Goal: Information Seeking & Learning: Check status

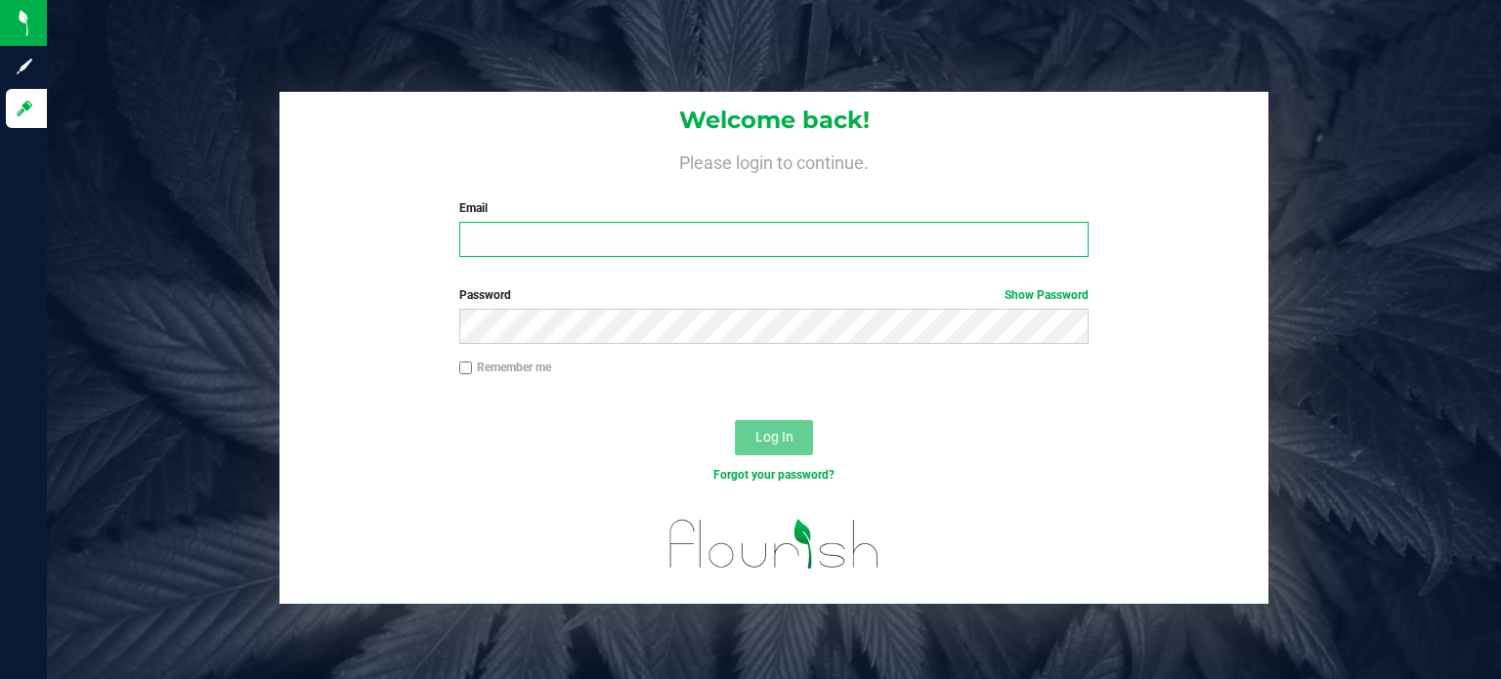
type input "[EMAIL_ADDRESS][DOMAIN_NAME]"
click at [751, 432] on button "Log In" at bounding box center [774, 437] width 78 height 35
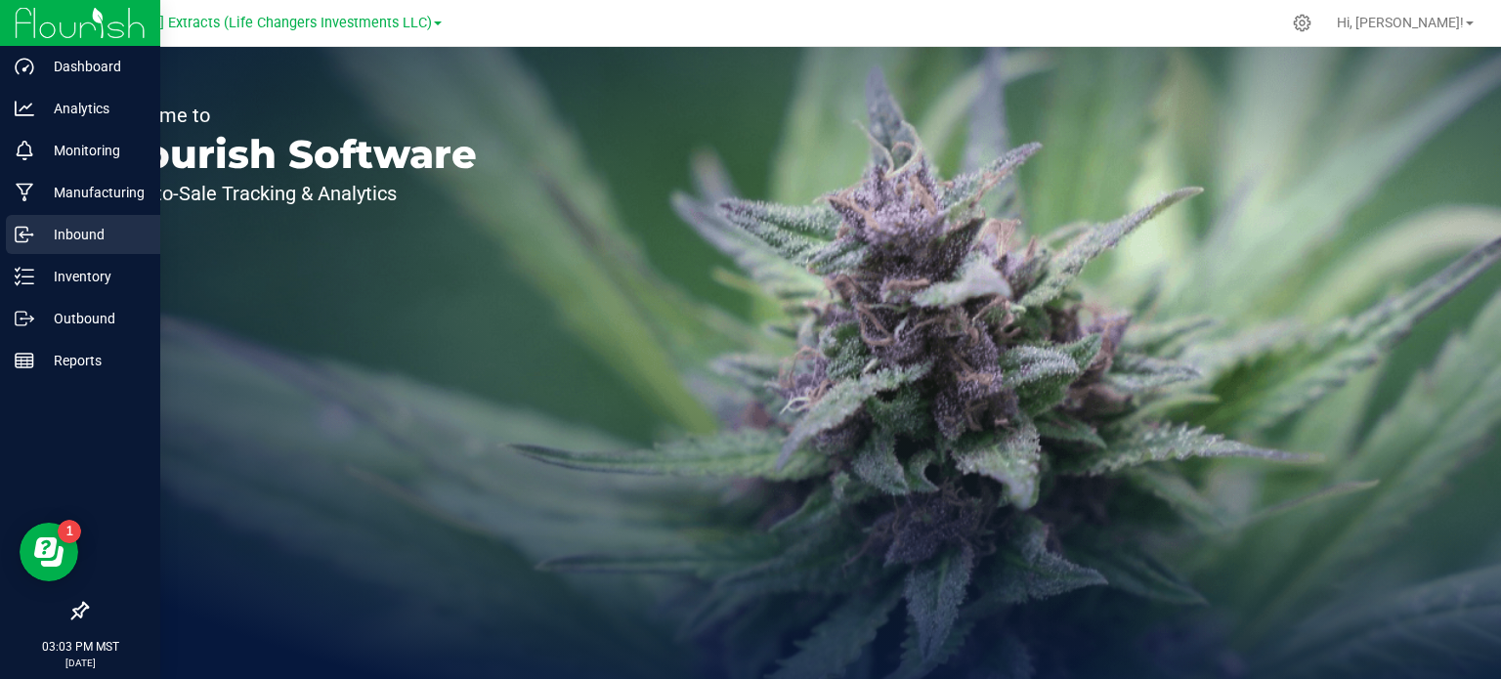
click at [21, 237] on icon at bounding box center [21, 236] width 3 height 3
click at [86, 320] on p "Outbound" at bounding box center [92, 318] width 117 height 23
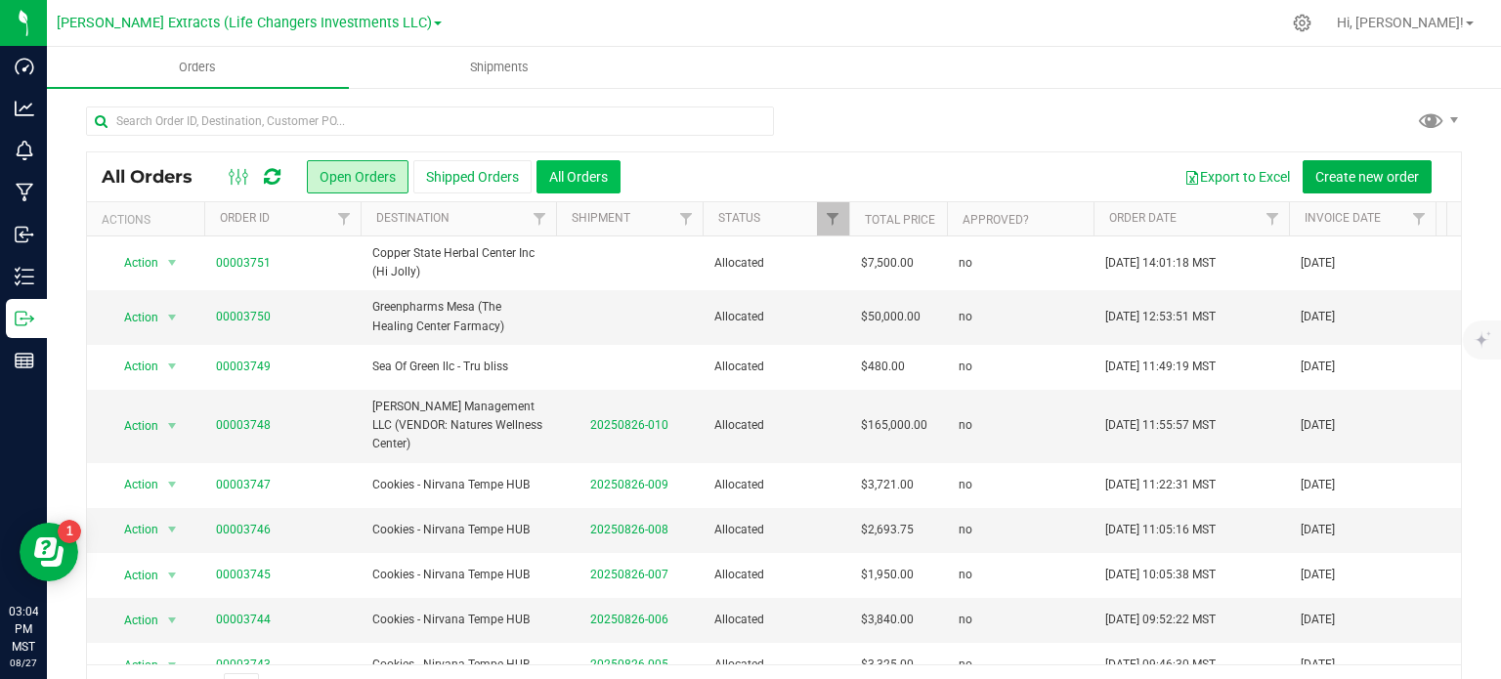
click at [565, 182] on button "All Orders" at bounding box center [579, 176] width 84 height 33
click at [650, 176] on div "Export to Excel Create new order" at bounding box center [1034, 176] width 826 height 33
click at [576, 167] on button "All Orders" at bounding box center [579, 176] width 84 height 33
click at [643, 165] on div "Export to Excel Create new order" at bounding box center [1034, 176] width 826 height 33
click at [571, 181] on button "All Orders" at bounding box center [579, 176] width 84 height 33
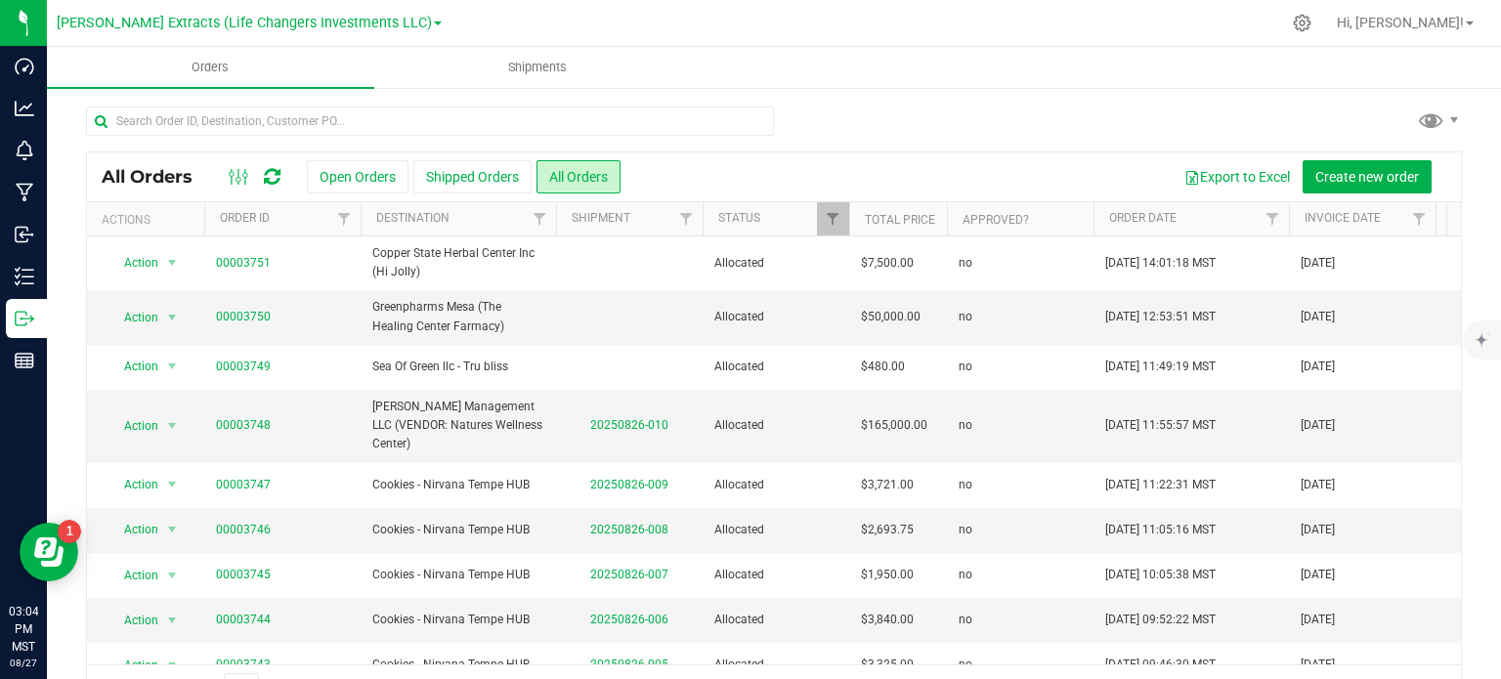
click at [661, 184] on div "Export to Excel Create new order" at bounding box center [1034, 176] width 826 height 33
click at [680, 184] on div "Export to Excel Create new order" at bounding box center [1034, 176] width 826 height 33
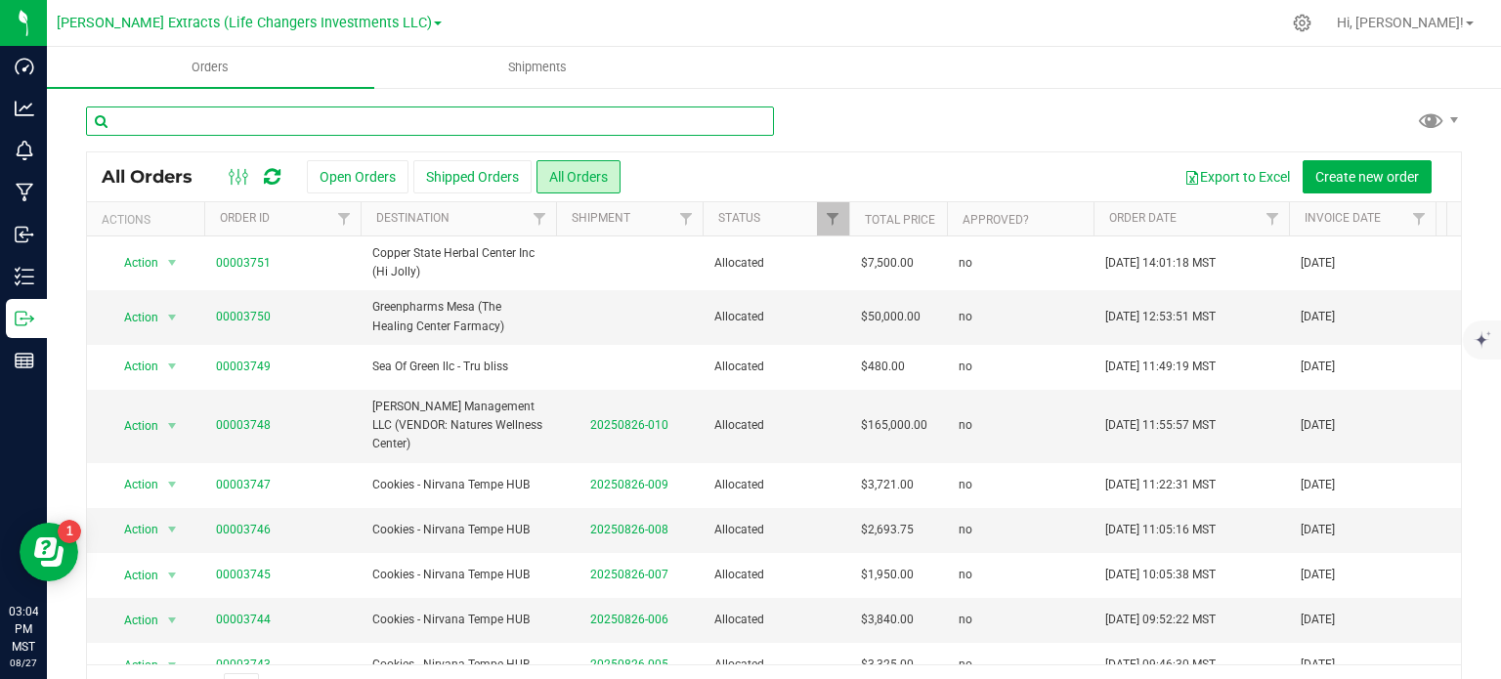
click at [231, 121] on input "text" at bounding box center [430, 121] width 688 height 29
click at [173, 116] on input "text" at bounding box center [430, 121] width 688 height 29
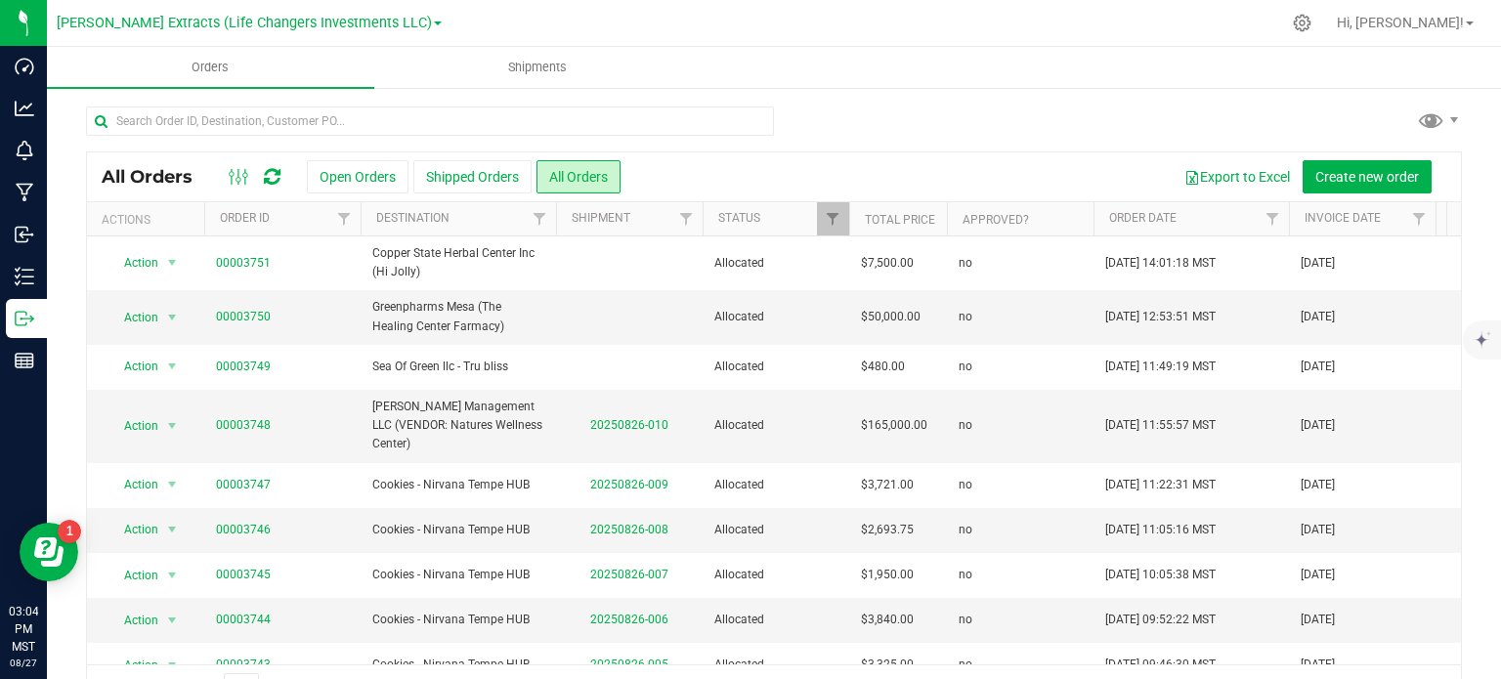
click at [809, 131] on div at bounding box center [774, 129] width 1376 height 45
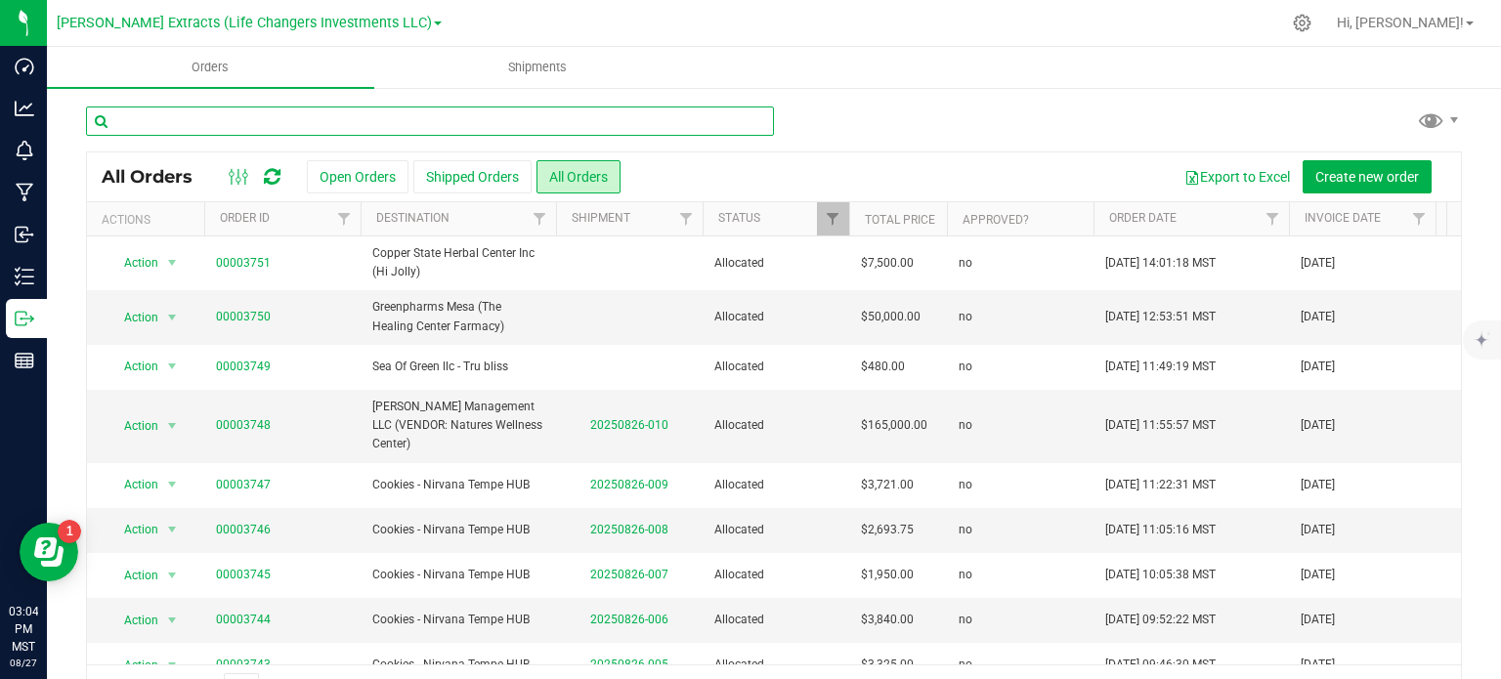
click at [192, 128] on input "text" at bounding box center [430, 121] width 688 height 29
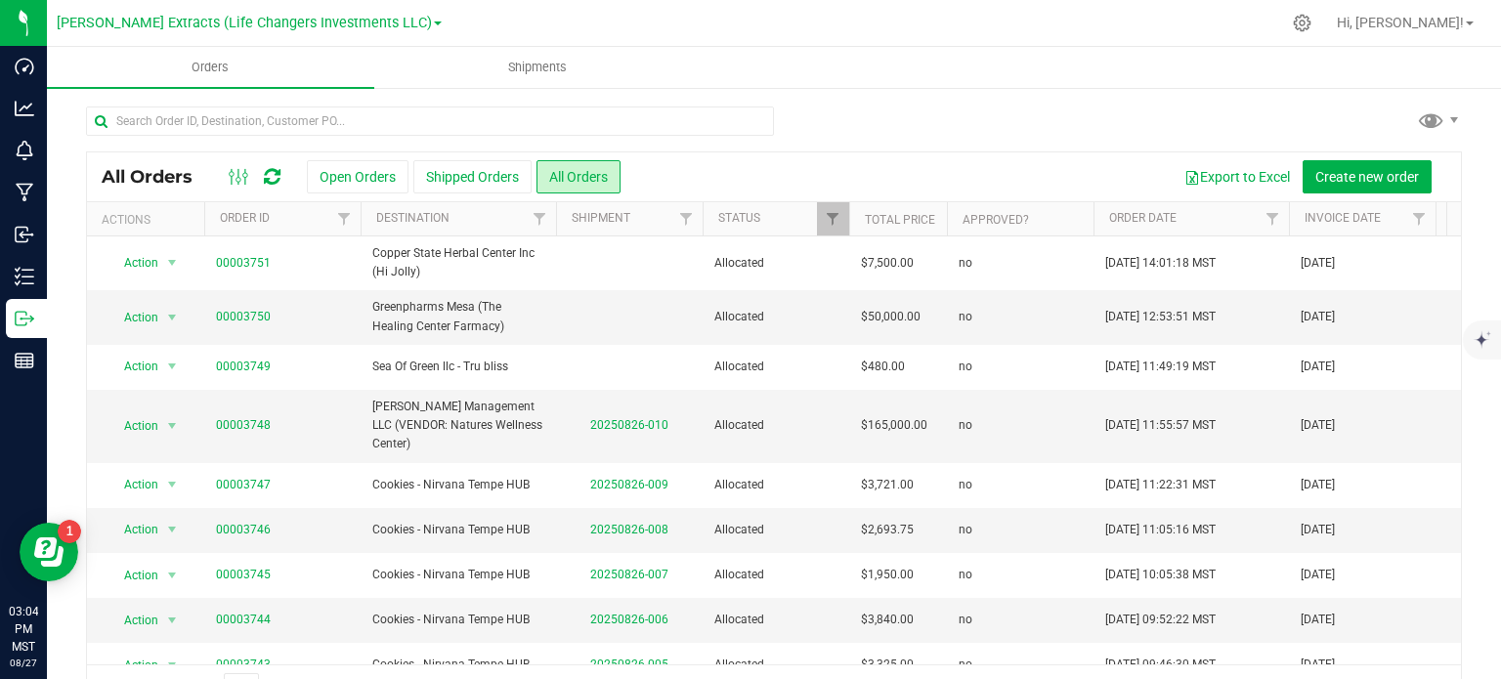
click at [807, 120] on div at bounding box center [774, 129] width 1376 height 45
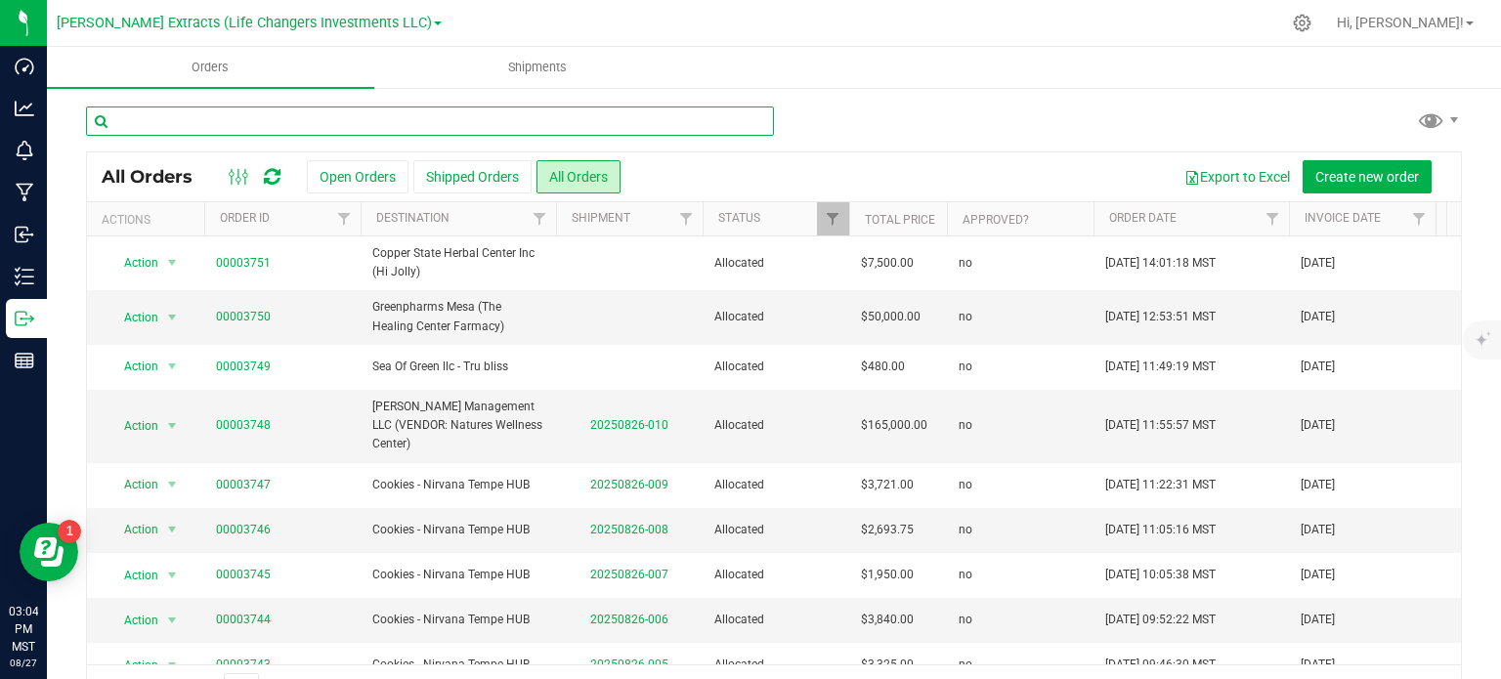
click at [746, 120] on input "text" at bounding box center [430, 121] width 688 height 29
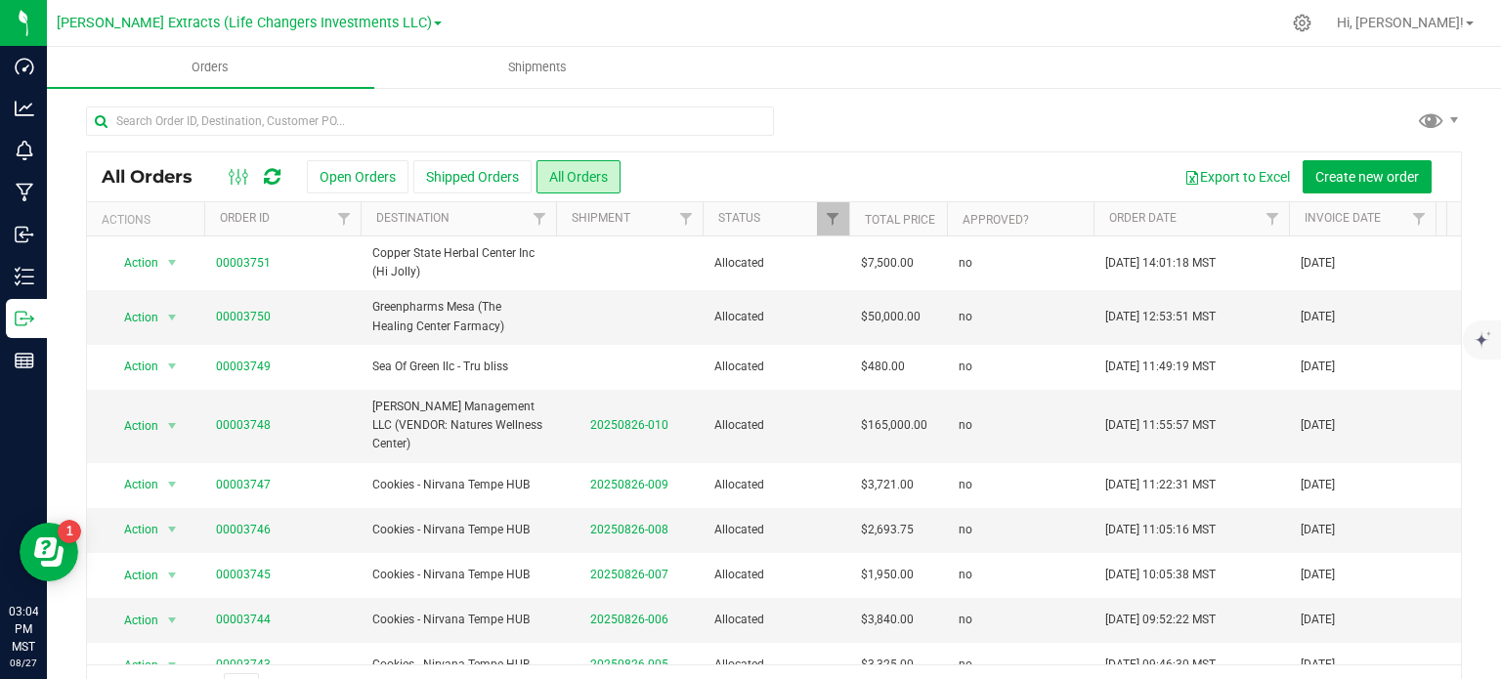
click at [68, 123] on div "All Orders Open Orders Shipped Orders All Orders Export to Excel Create new ord…" at bounding box center [774, 409] width 1454 height 646
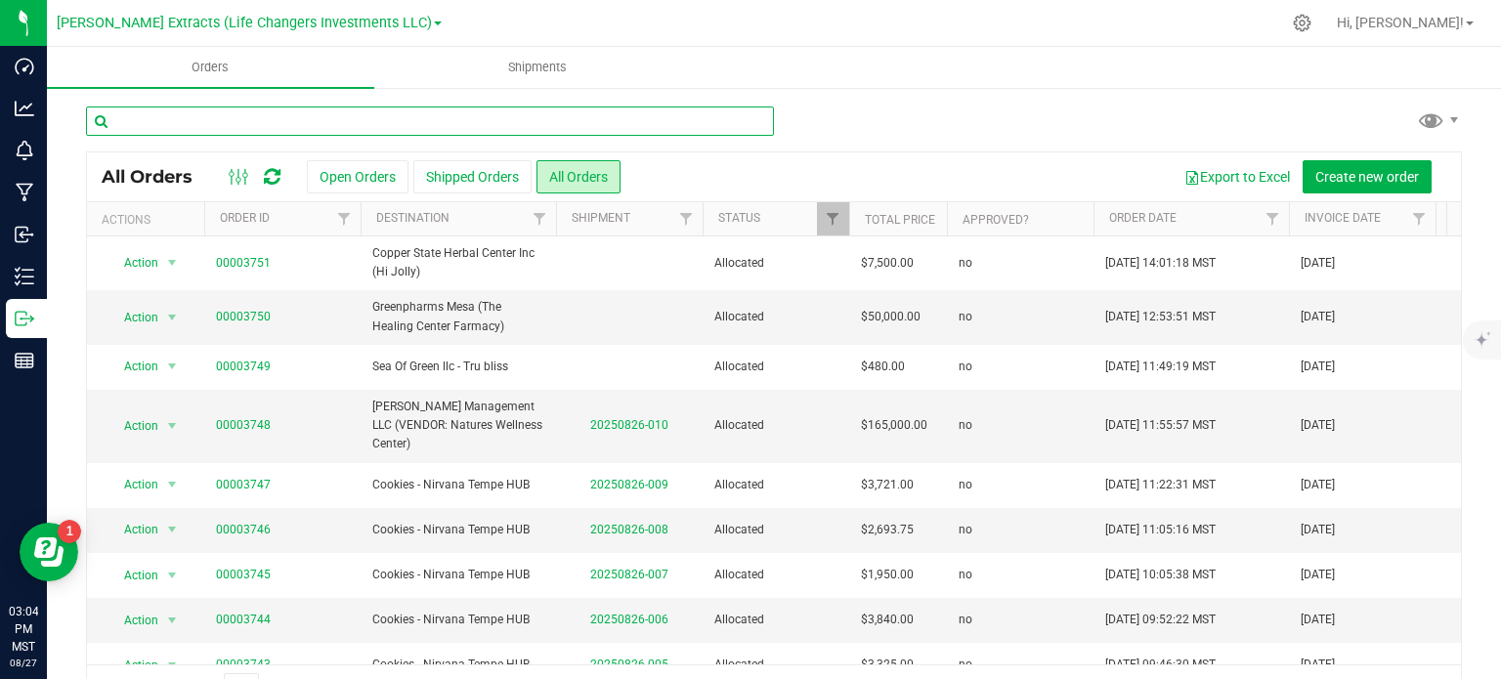
click at [119, 120] on input "text" at bounding box center [430, 121] width 688 height 29
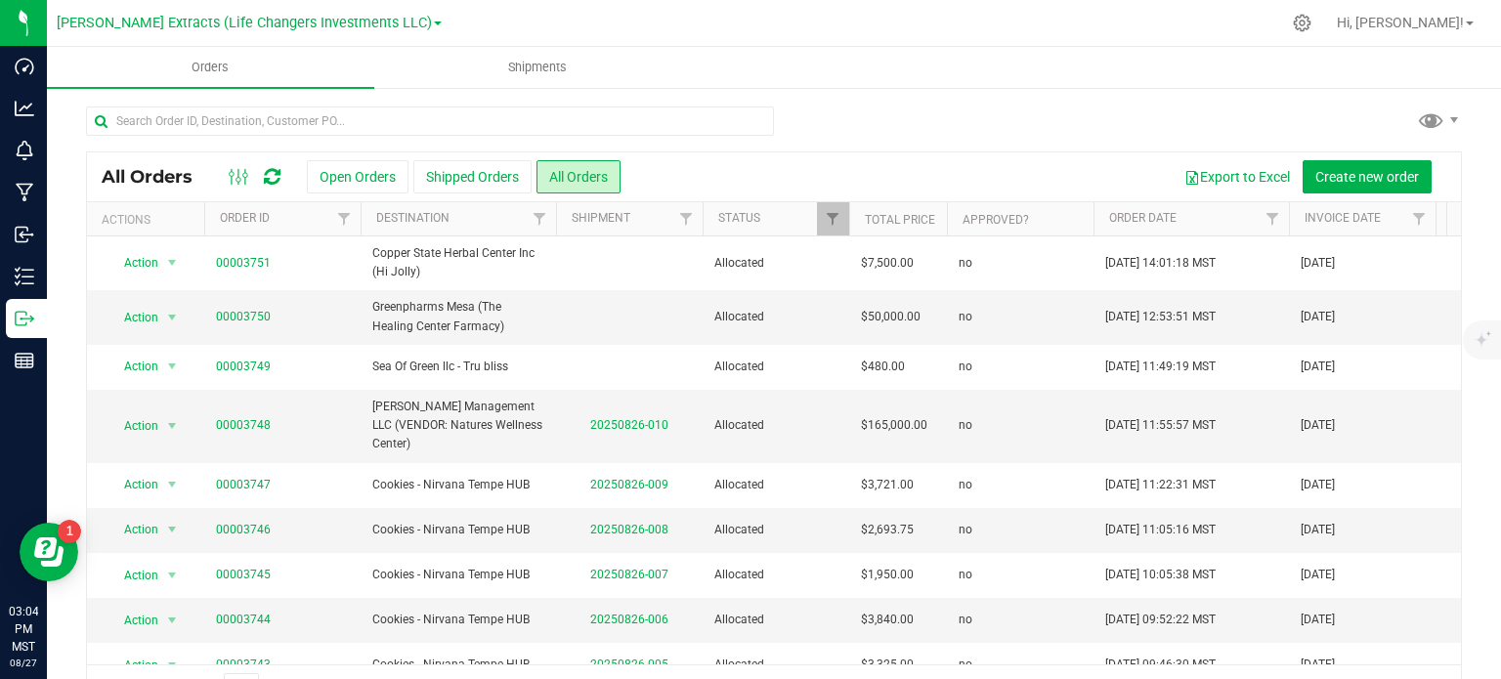
click at [860, 137] on div at bounding box center [774, 129] width 1376 height 45
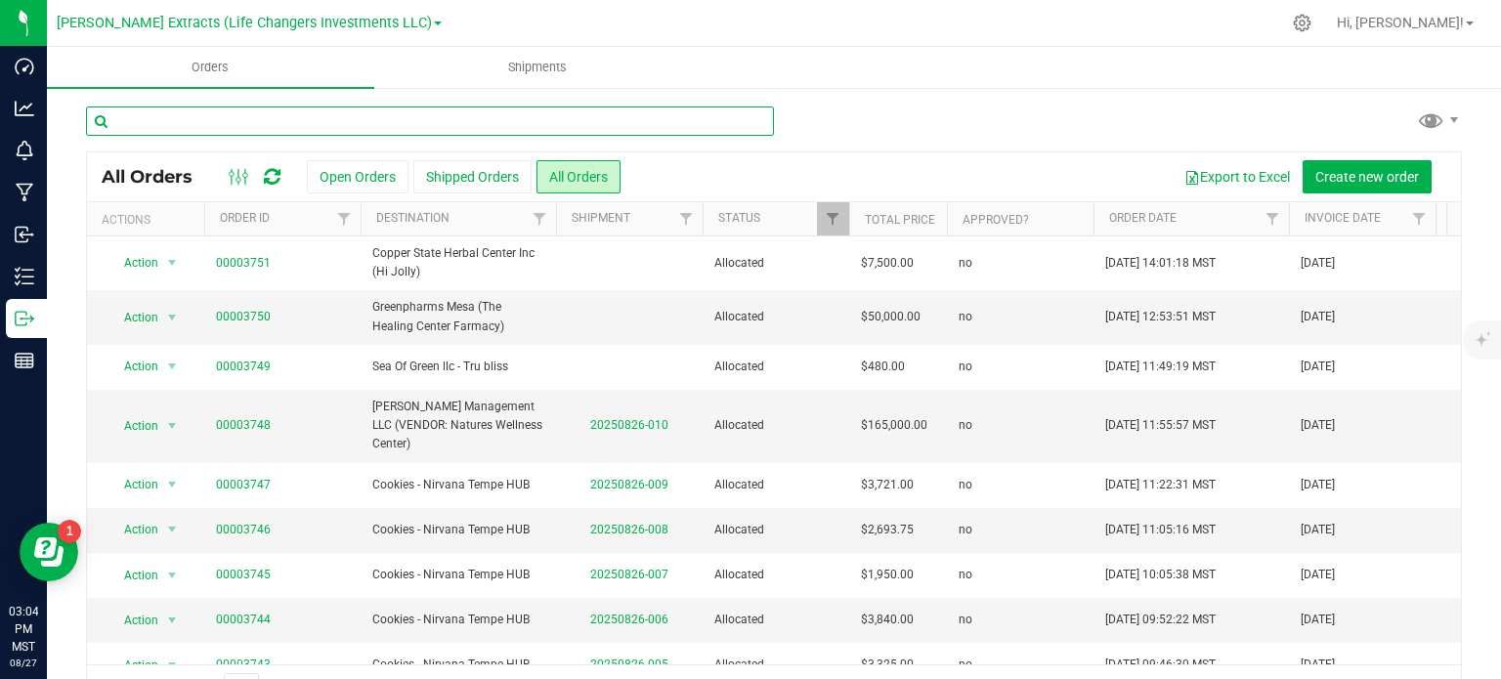
click at [231, 110] on input "text" at bounding box center [430, 121] width 688 height 29
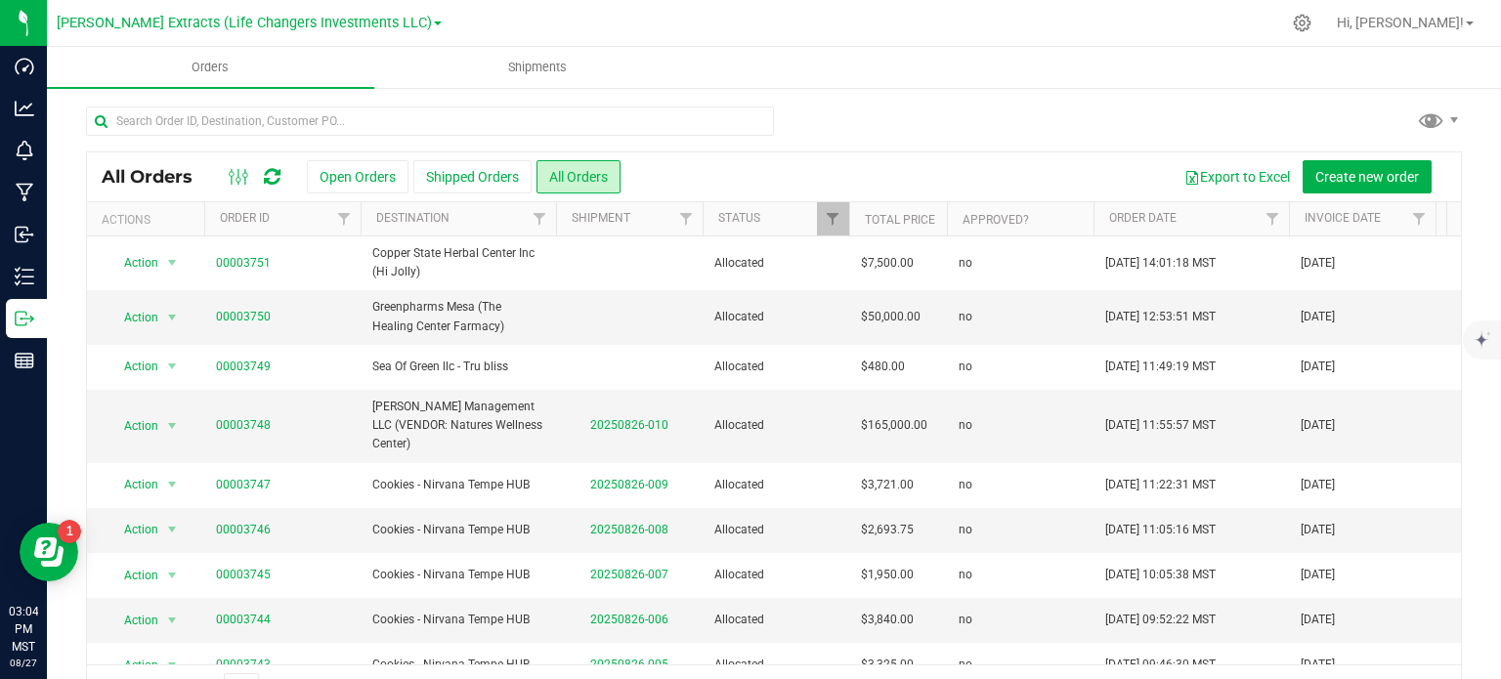
click at [65, 129] on div "All Orders Open Orders Shipped Orders All Orders Export to Excel Create new ord…" at bounding box center [774, 409] width 1454 height 646
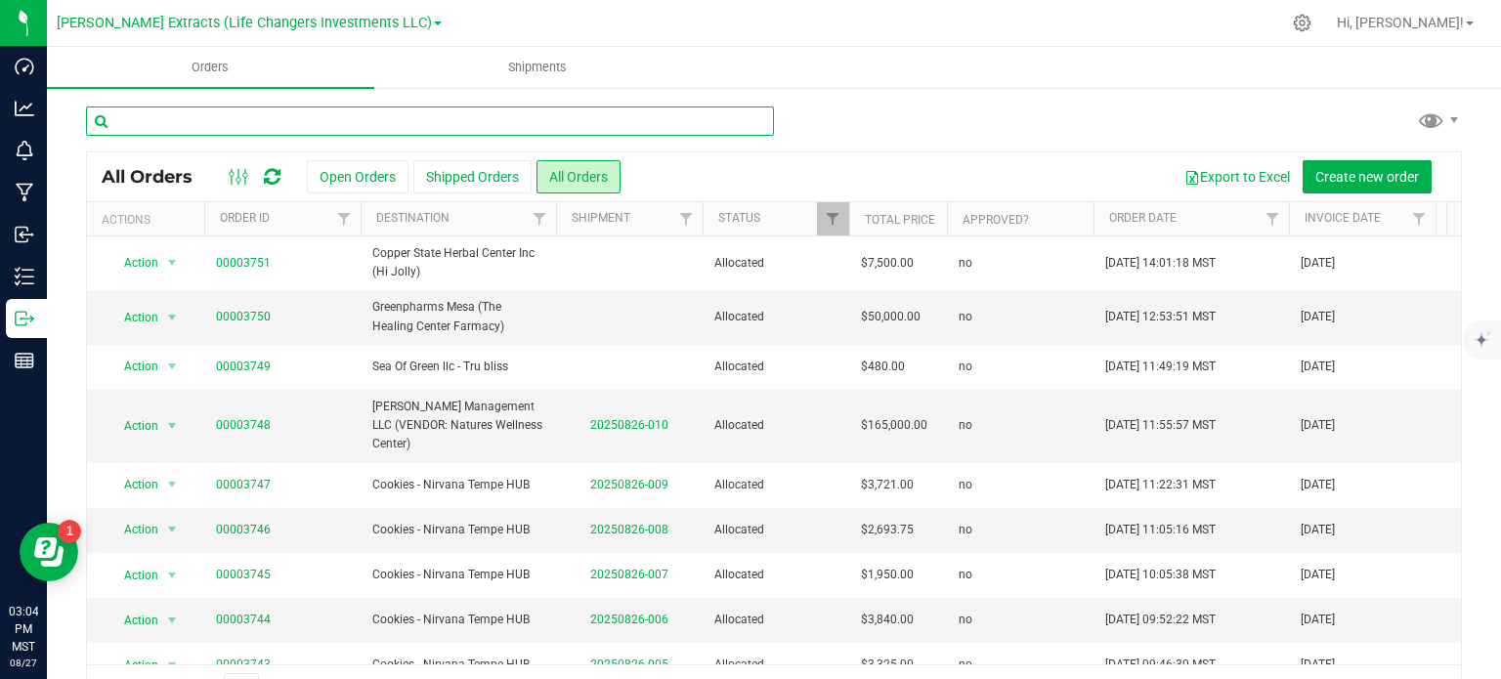
click at [137, 108] on input "text" at bounding box center [430, 121] width 688 height 29
click at [147, 124] on input "text" at bounding box center [430, 121] width 688 height 29
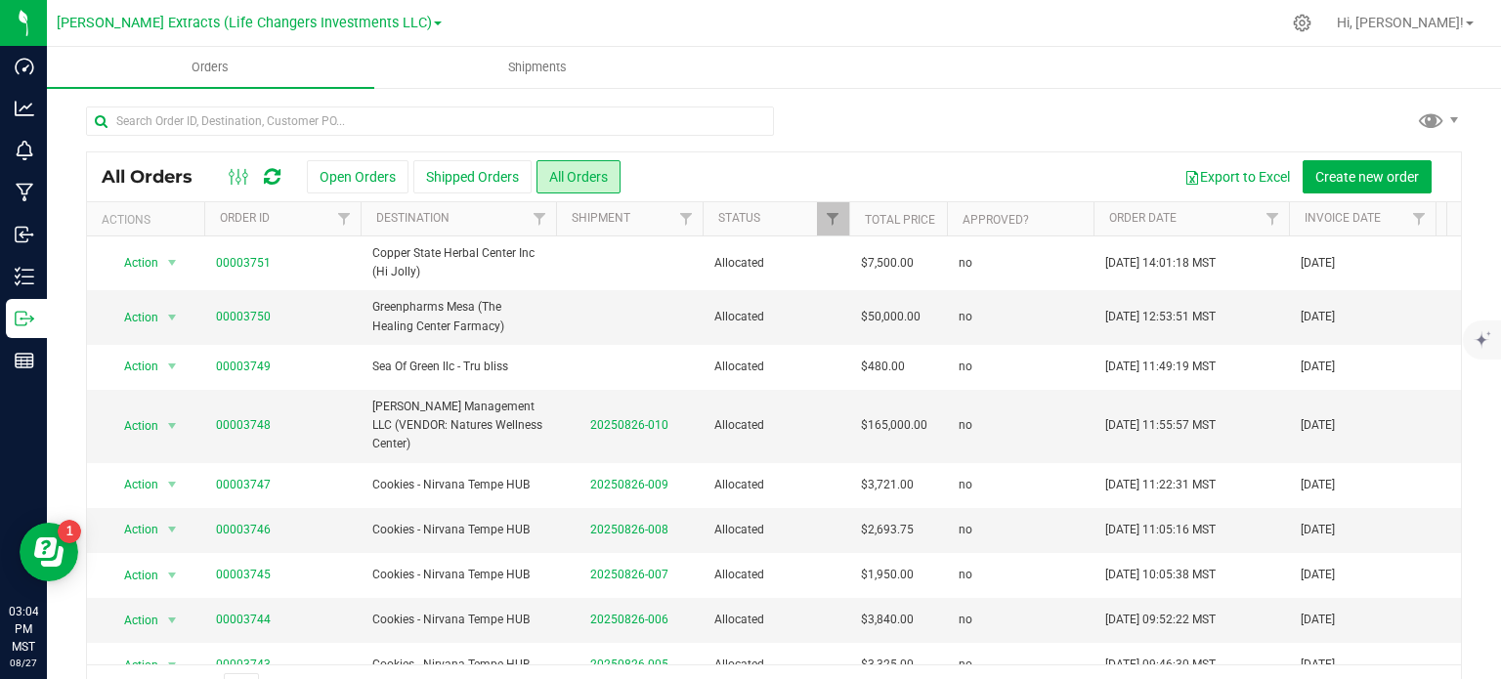
click at [67, 142] on div "All Orders Open Orders Shipped Orders All Orders Export to Excel Create new ord…" at bounding box center [774, 409] width 1454 height 646
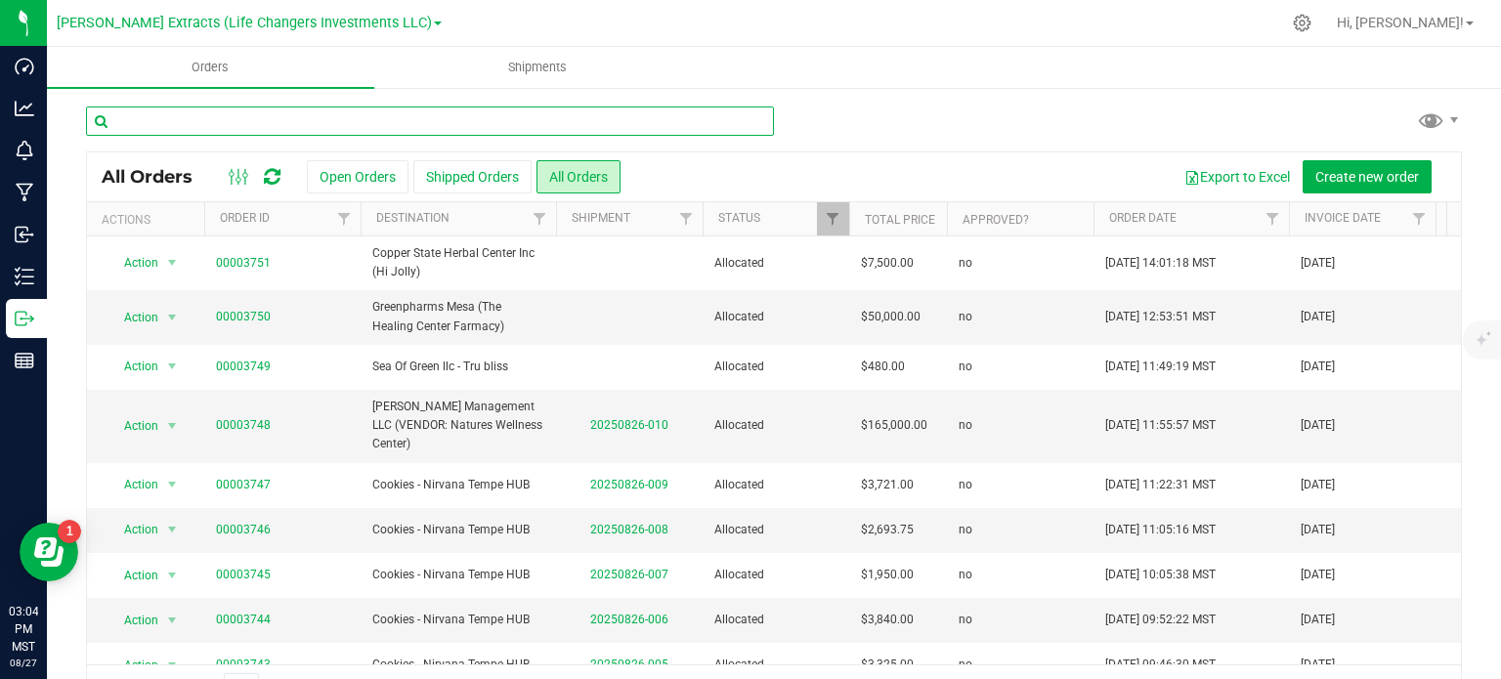
click at [141, 132] on input "text" at bounding box center [430, 121] width 688 height 29
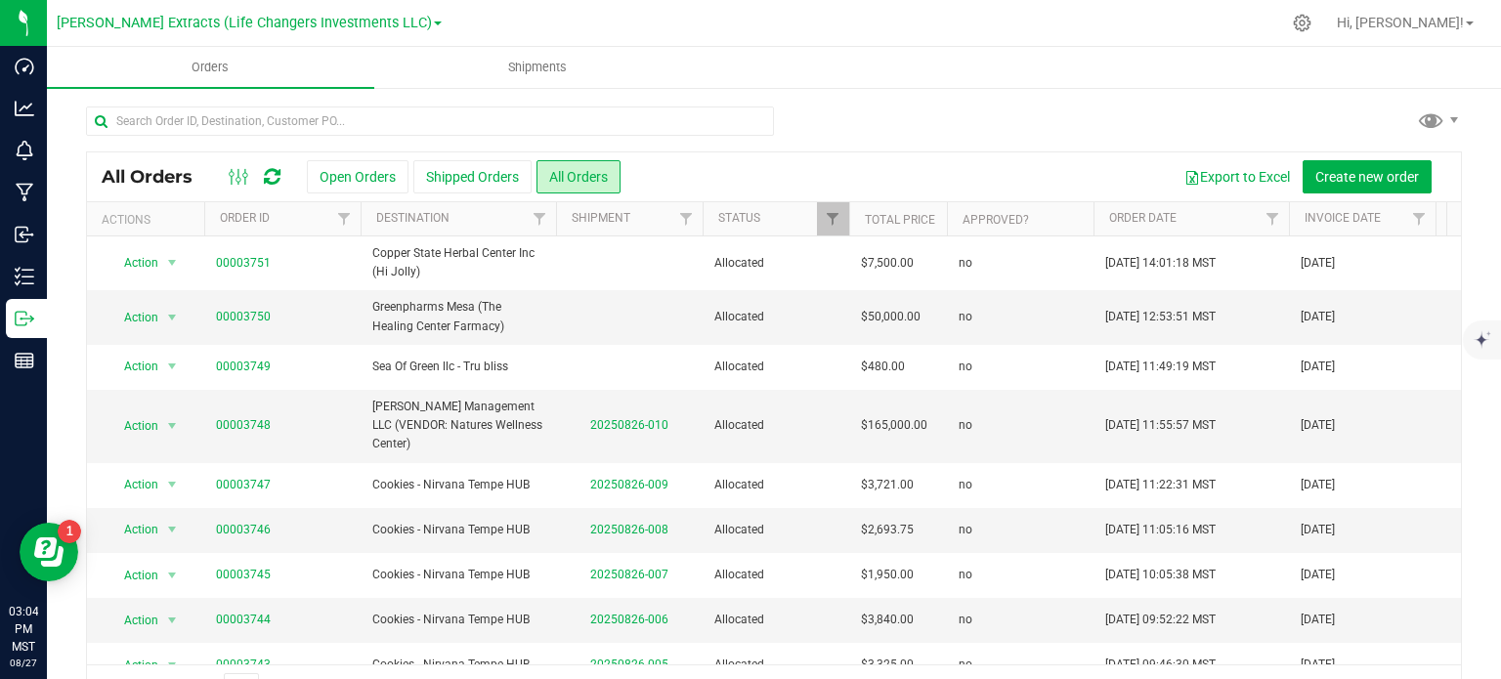
click at [895, 129] on div at bounding box center [774, 129] width 1376 height 45
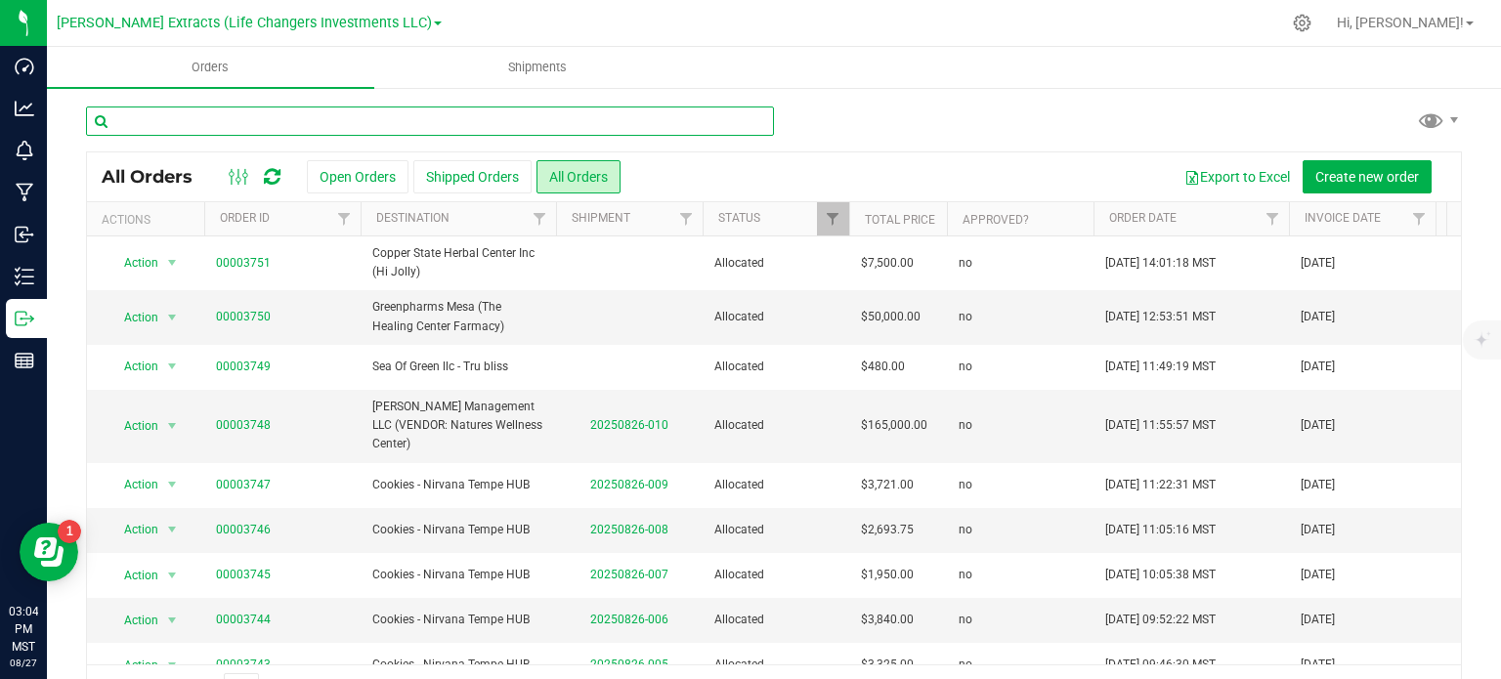
click at [745, 126] on input "text" at bounding box center [430, 121] width 688 height 29
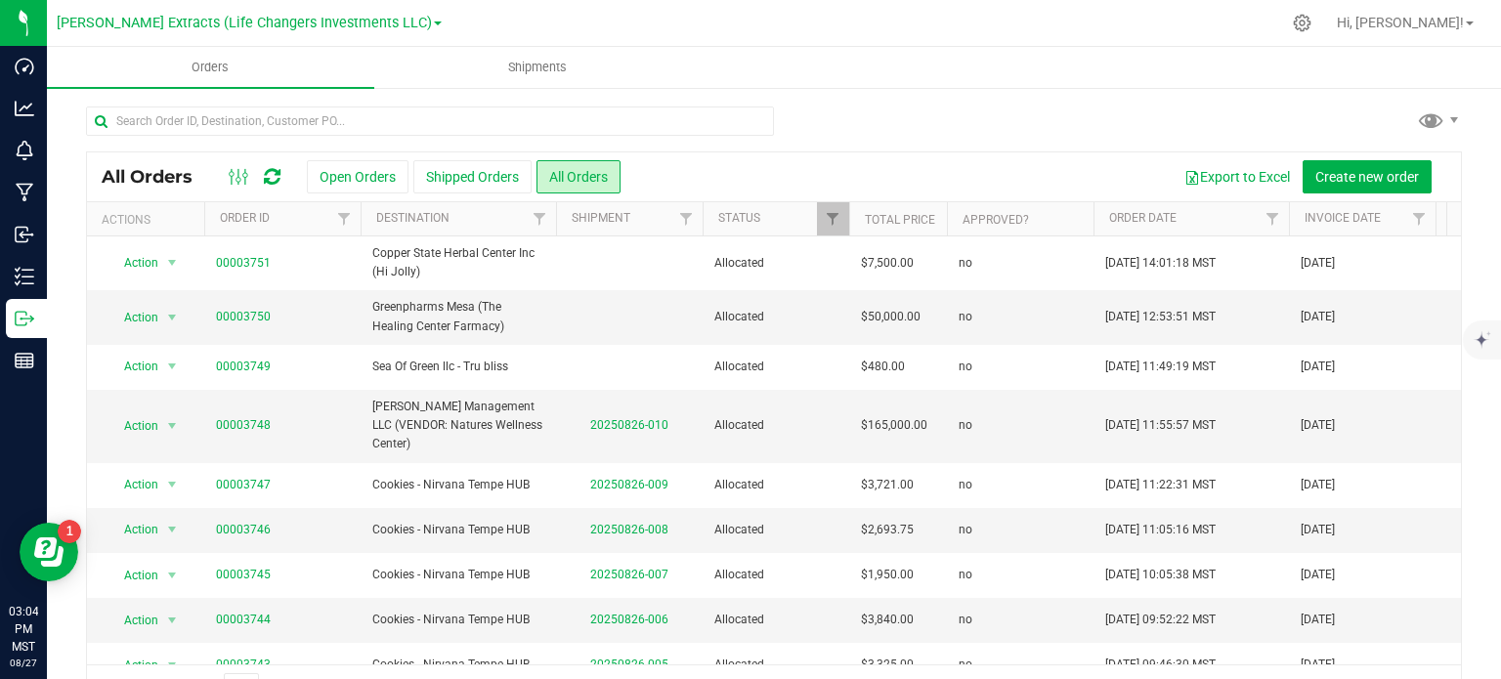
click at [807, 125] on div at bounding box center [774, 129] width 1376 height 45
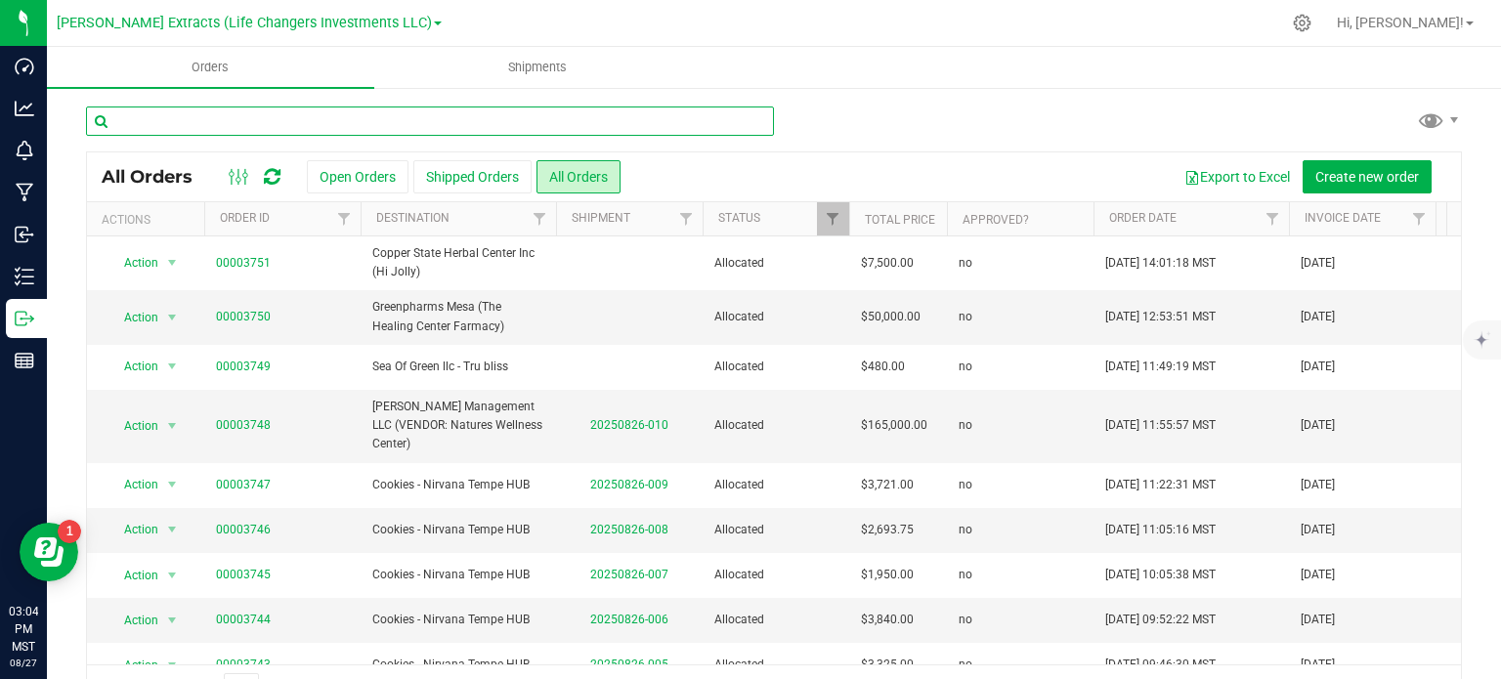
click at [749, 119] on input "text" at bounding box center [430, 121] width 688 height 29
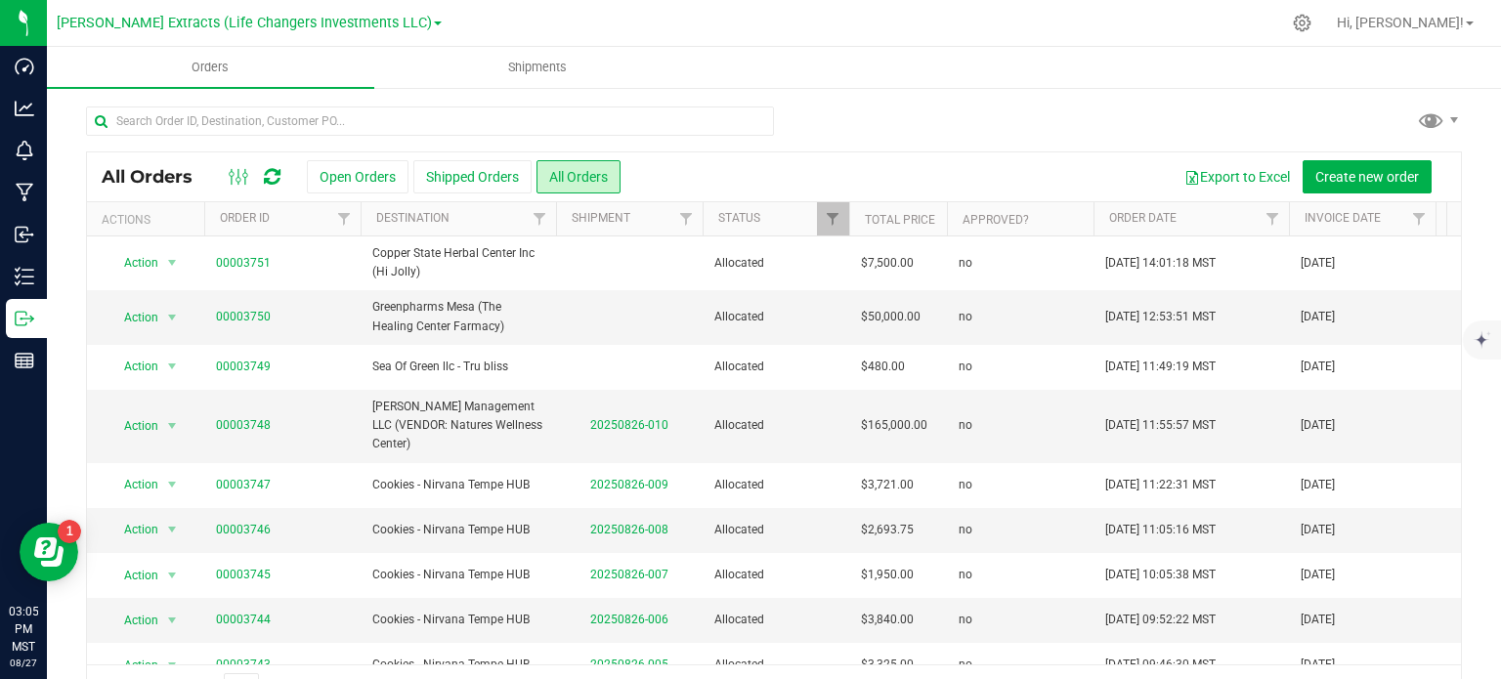
drag, startPoint x: 791, startPoint y: 113, endPoint x: 781, endPoint y: 114, distance: 9.8
click at [791, 113] on div at bounding box center [774, 129] width 1376 height 45
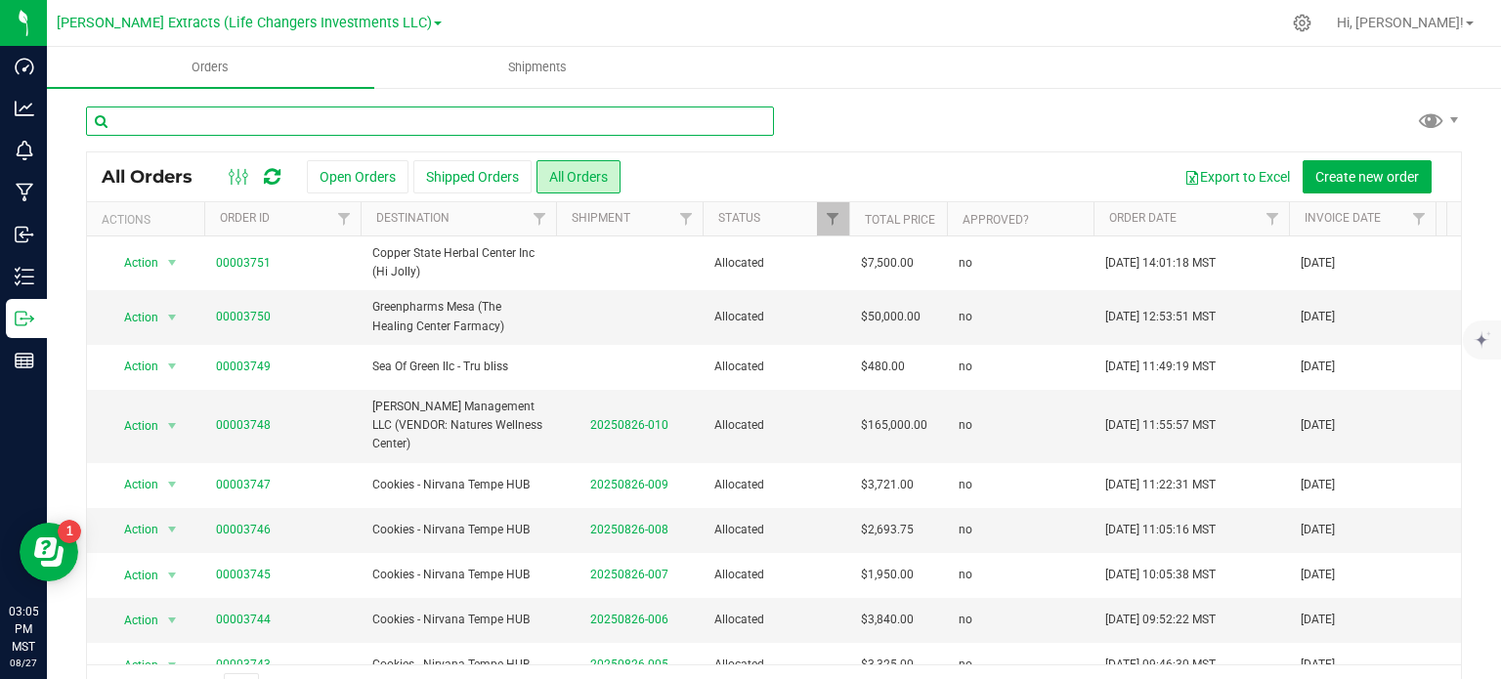
click at [754, 120] on input "text" at bounding box center [430, 121] width 688 height 29
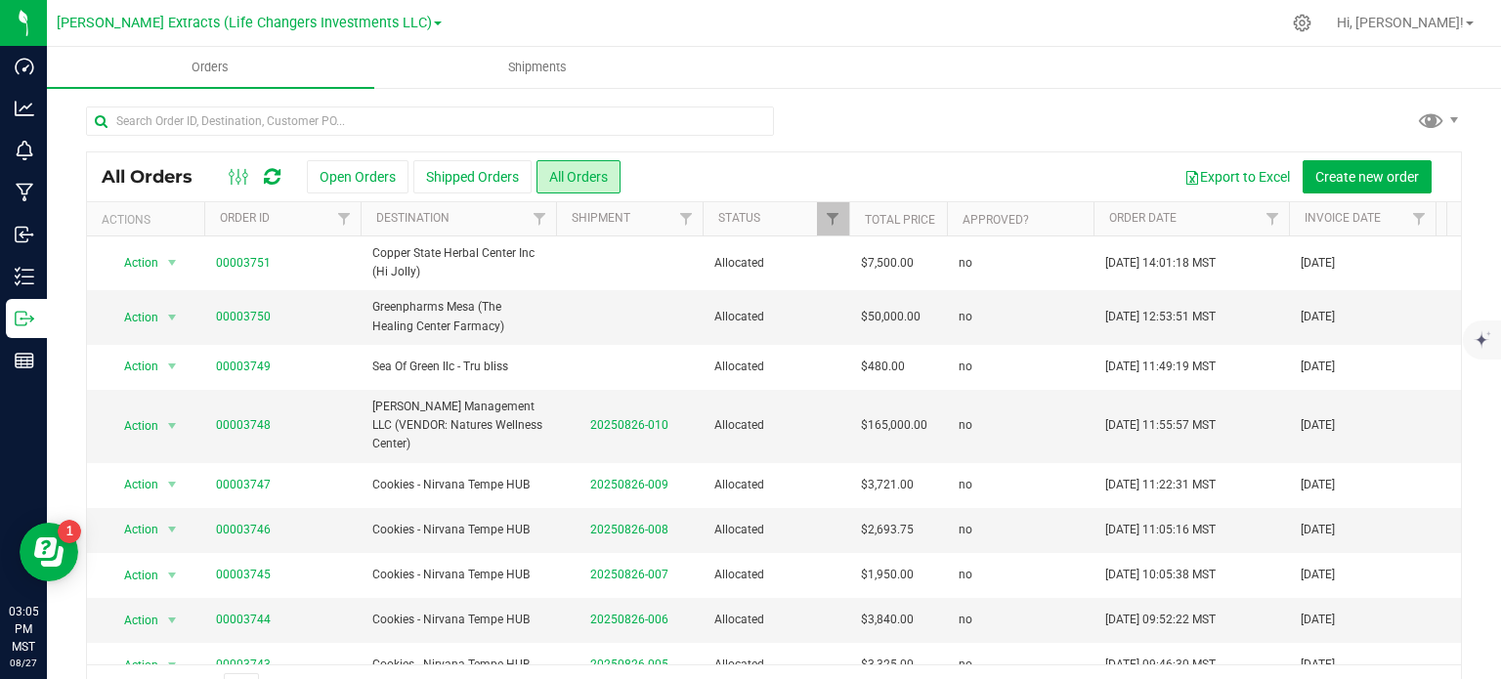
click at [801, 113] on div at bounding box center [774, 129] width 1376 height 45
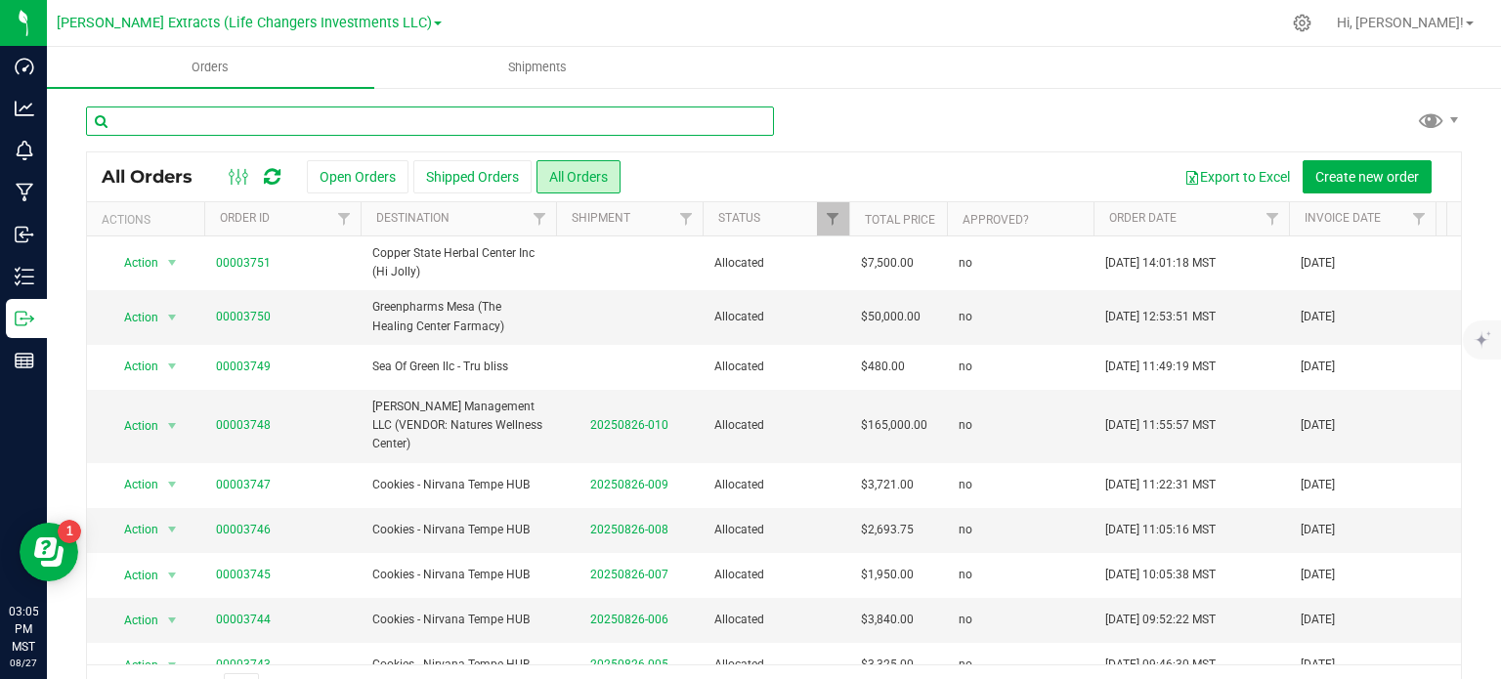
click at [751, 122] on input "text" at bounding box center [430, 121] width 688 height 29
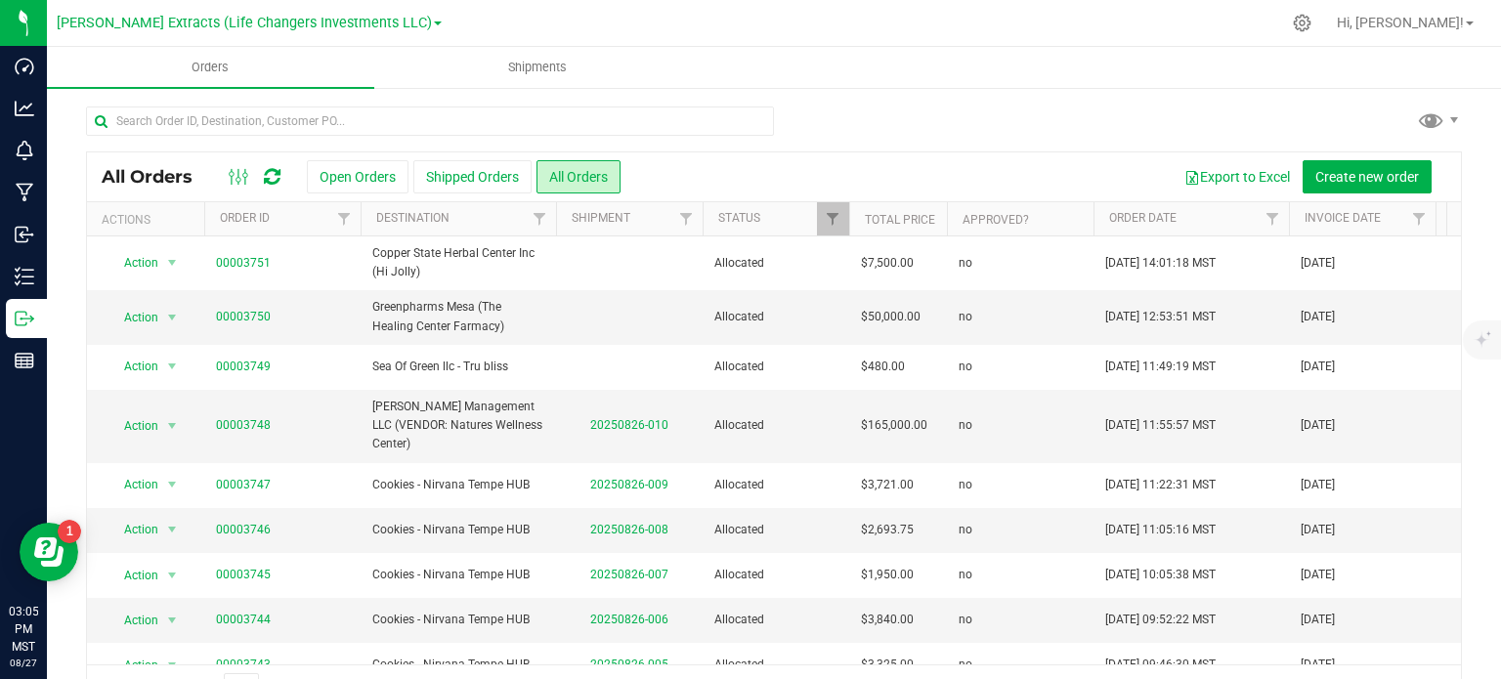
click at [59, 117] on div "All Orders Open Orders Shipped Orders All Orders Export to Excel Create new ord…" at bounding box center [774, 409] width 1454 height 646
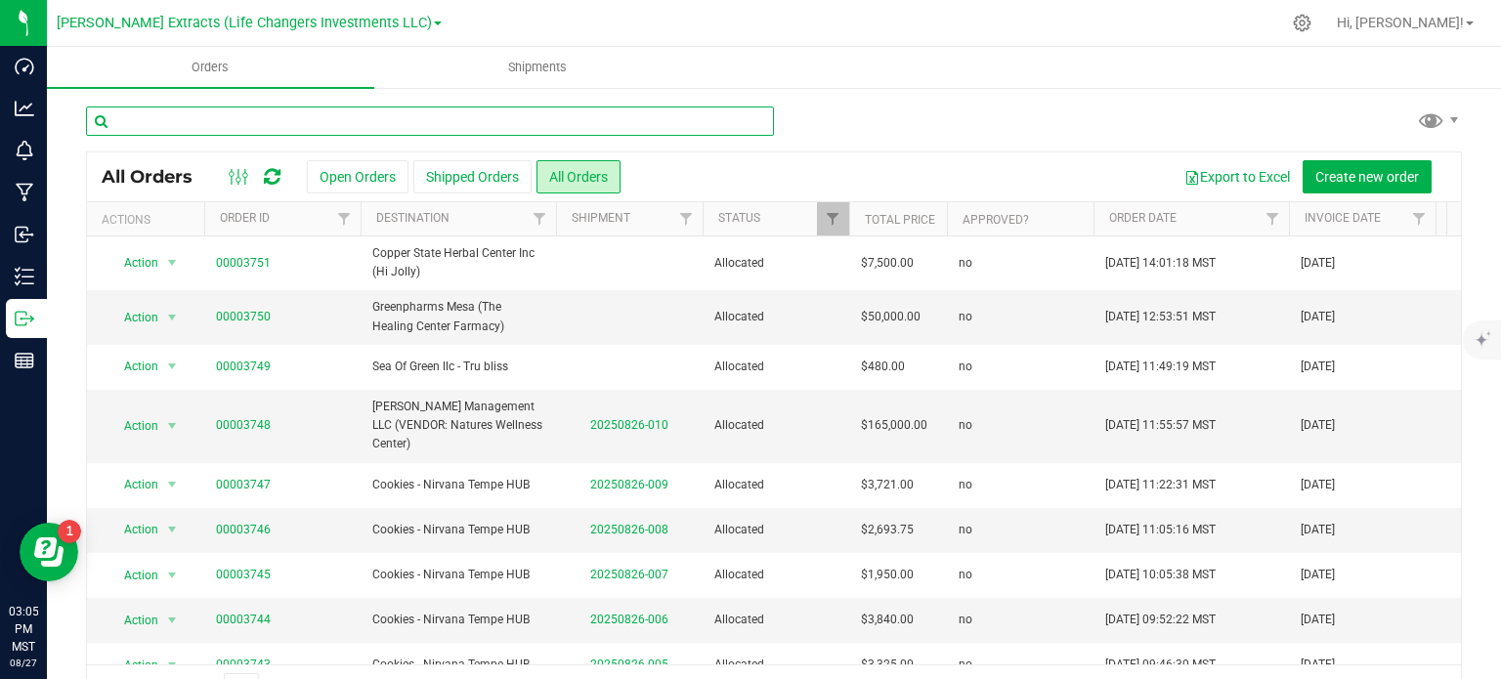
click at [136, 124] on input "text" at bounding box center [430, 121] width 688 height 29
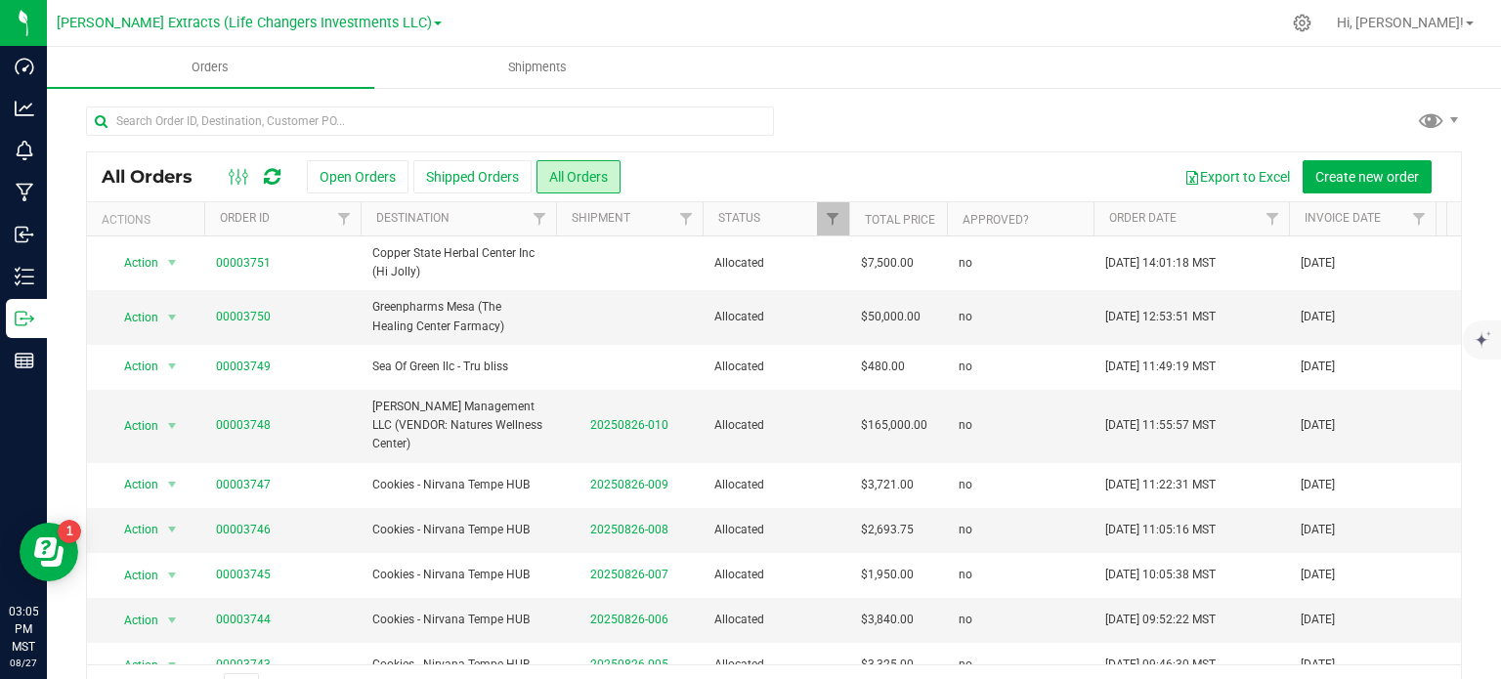
click at [810, 148] on div at bounding box center [774, 129] width 1376 height 45
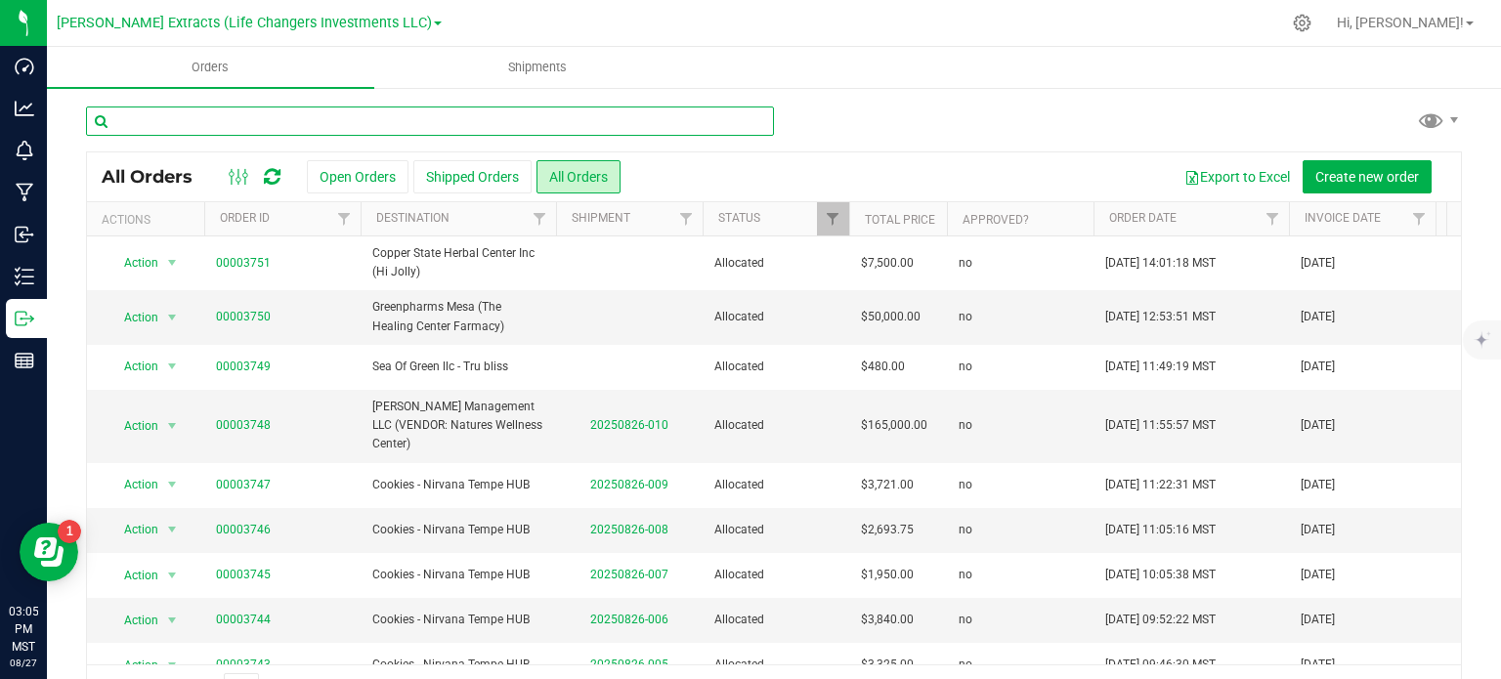
drag, startPoint x: 731, startPoint y: 122, endPoint x: 763, endPoint y: 121, distance: 32.3
click at [732, 122] on input "text" at bounding box center [430, 121] width 688 height 29
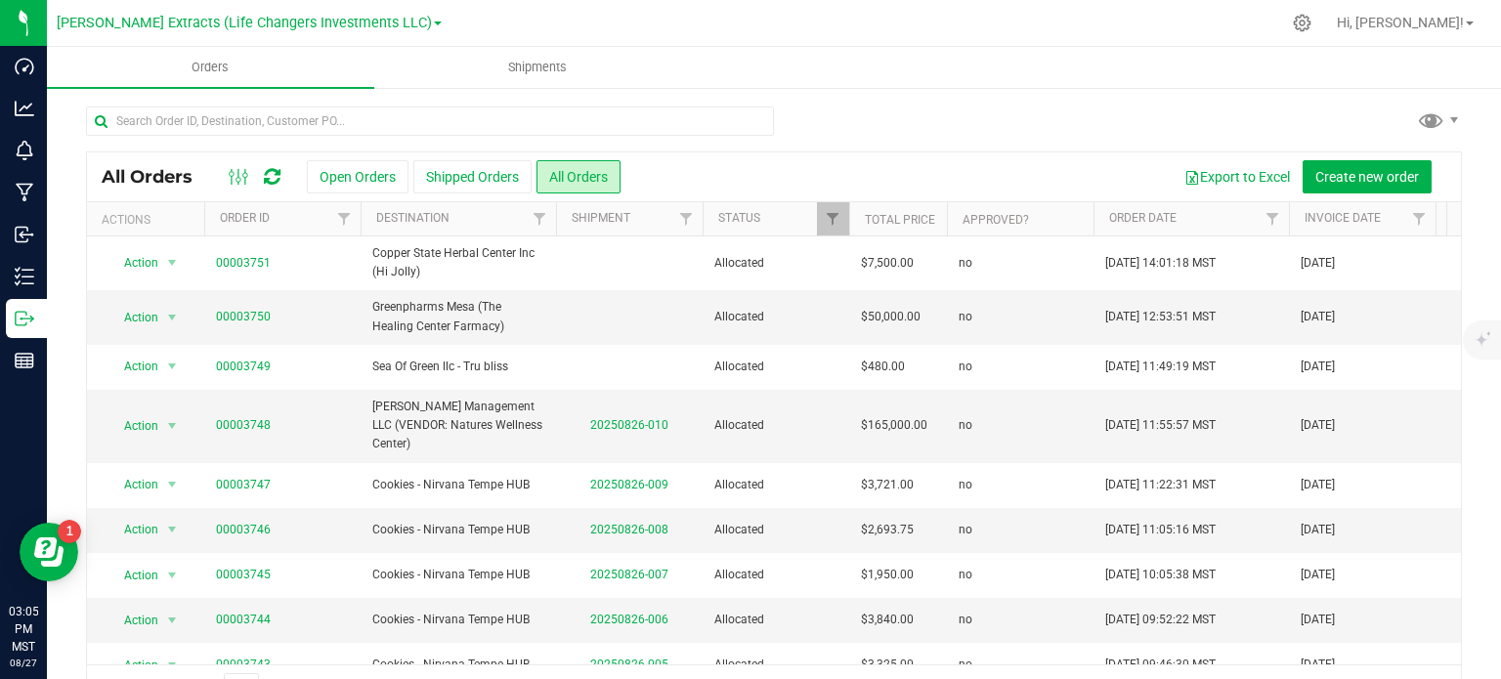
click at [797, 121] on div at bounding box center [774, 129] width 1376 height 45
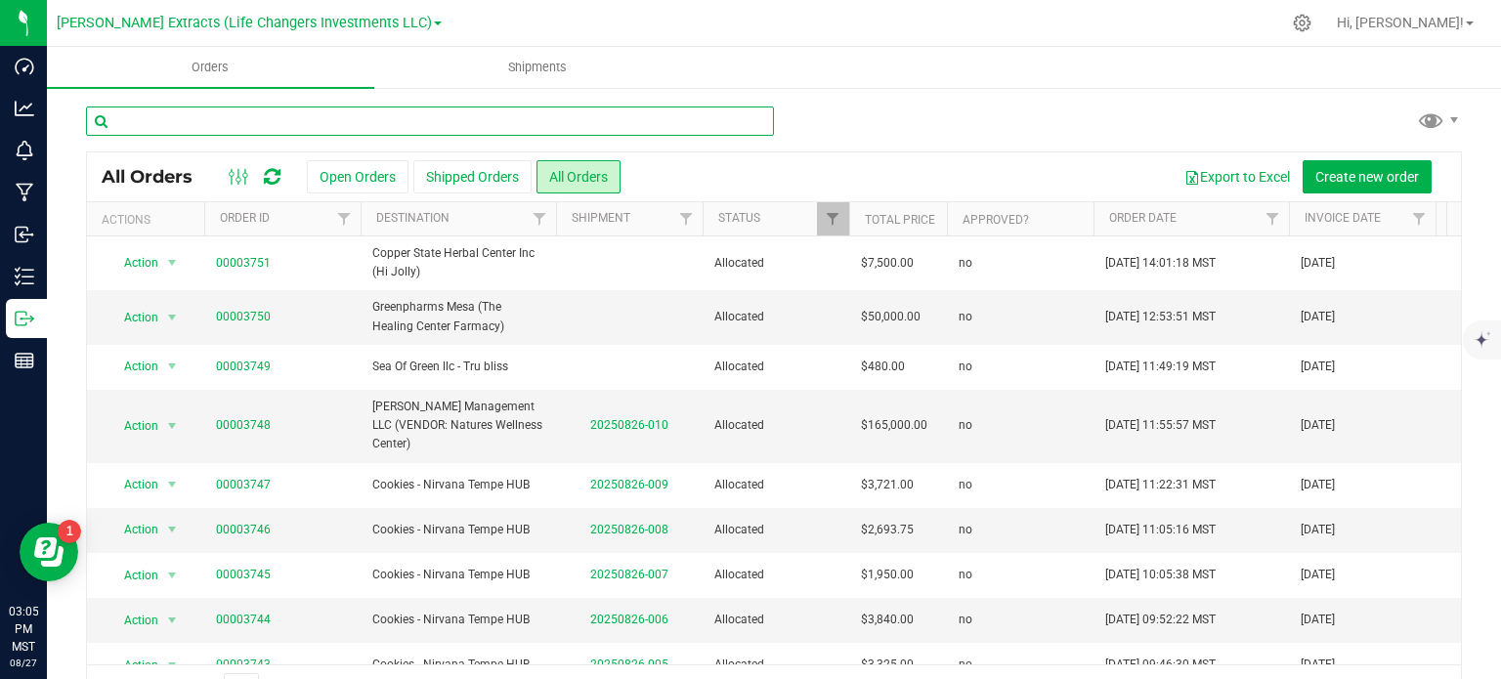
drag, startPoint x: 744, startPoint y: 123, endPoint x: 766, endPoint y: 123, distance: 22.5
click at [744, 123] on input "text" at bounding box center [430, 121] width 688 height 29
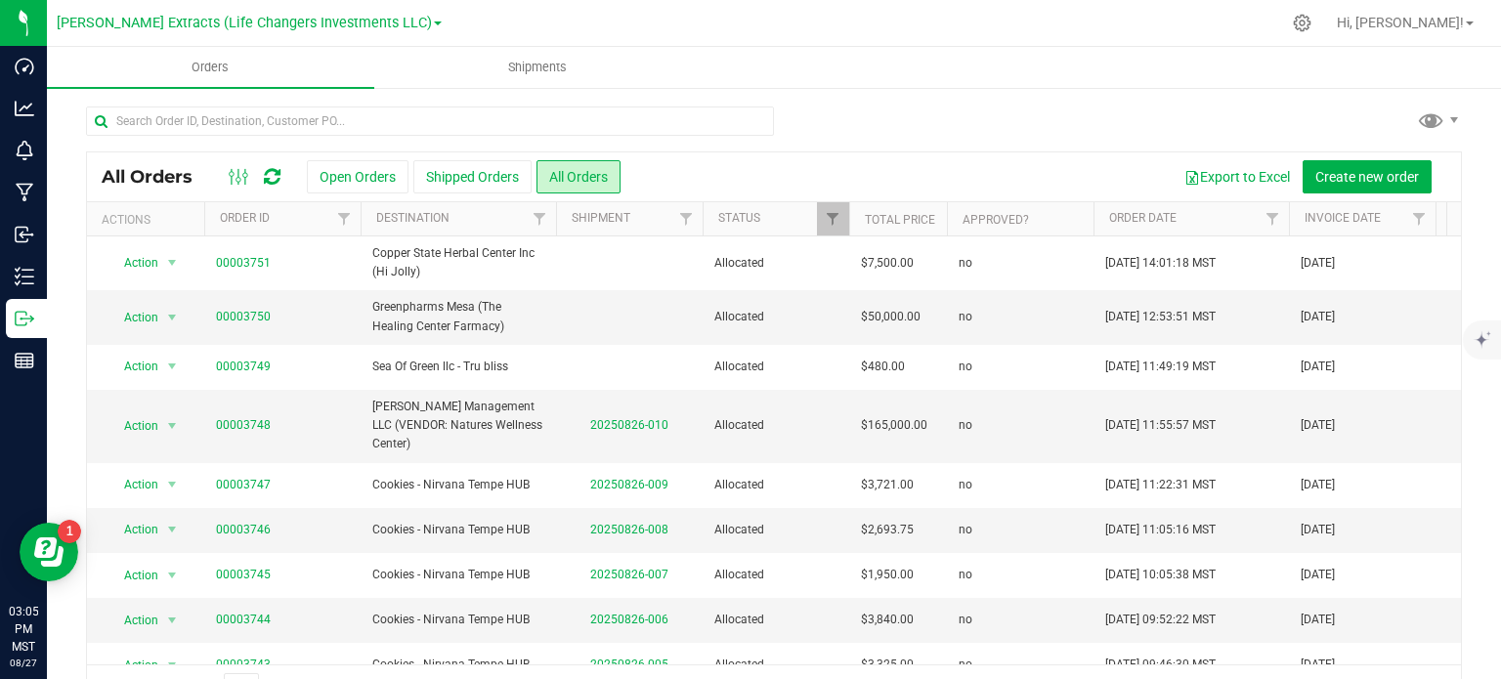
click at [786, 122] on div at bounding box center [774, 129] width 1376 height 45
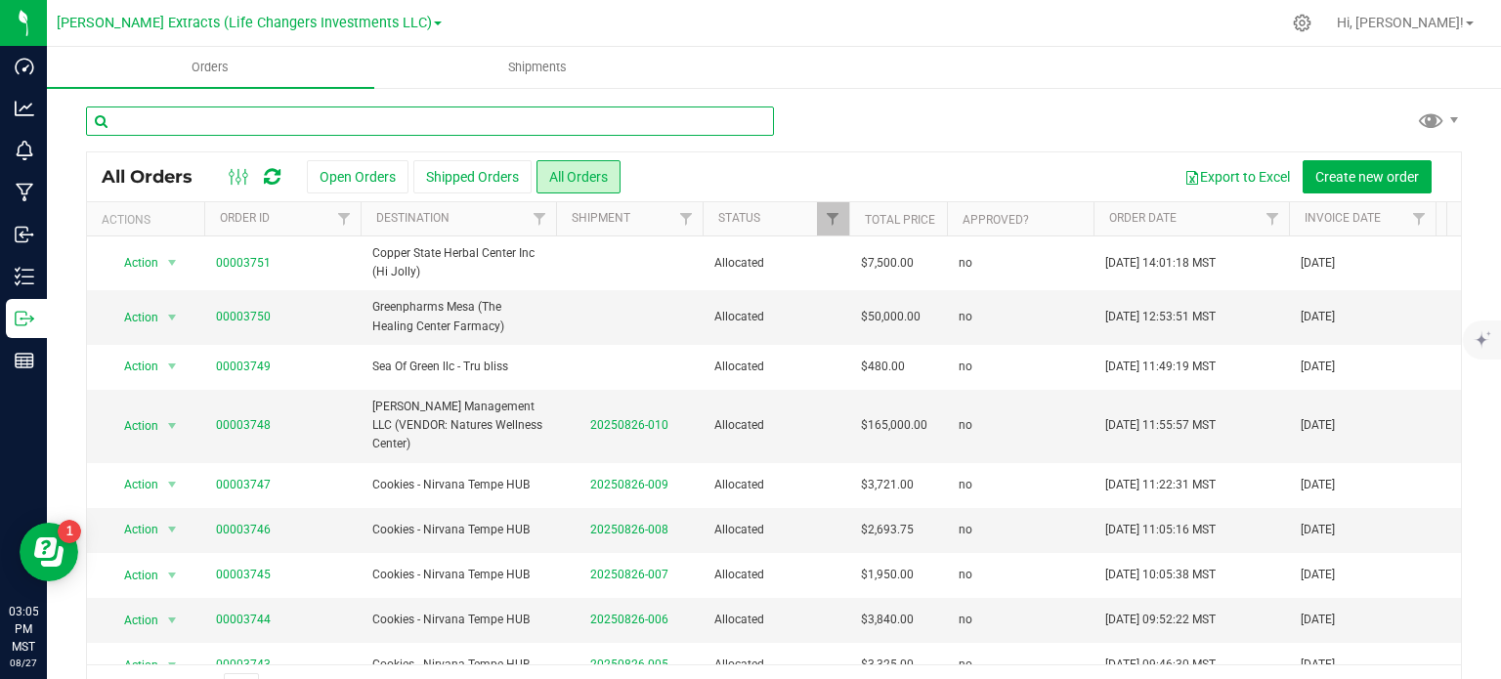
click at [743, 121] on input "text" at bounding box center [430, 121] width 688 height 29
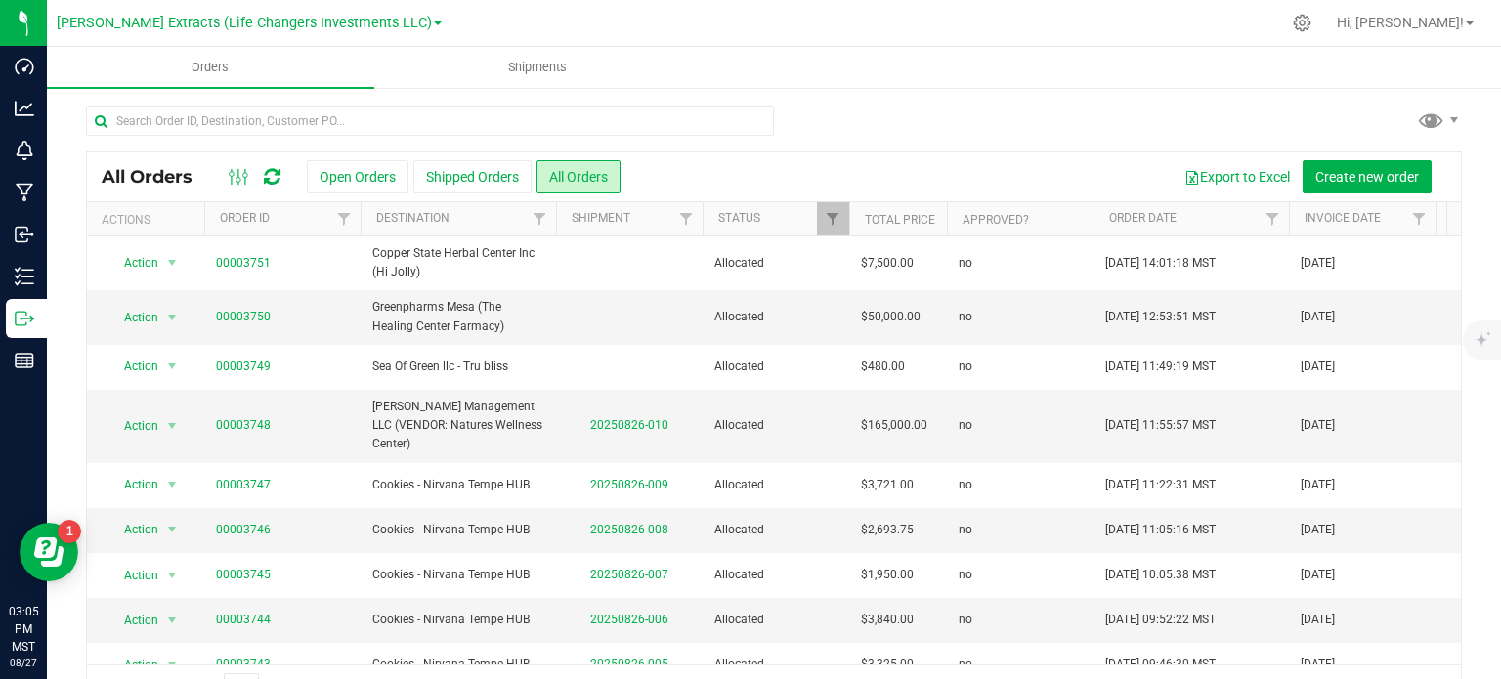
click at [790, 119] on div at bounding box center [774, 129] width 1376 height 45
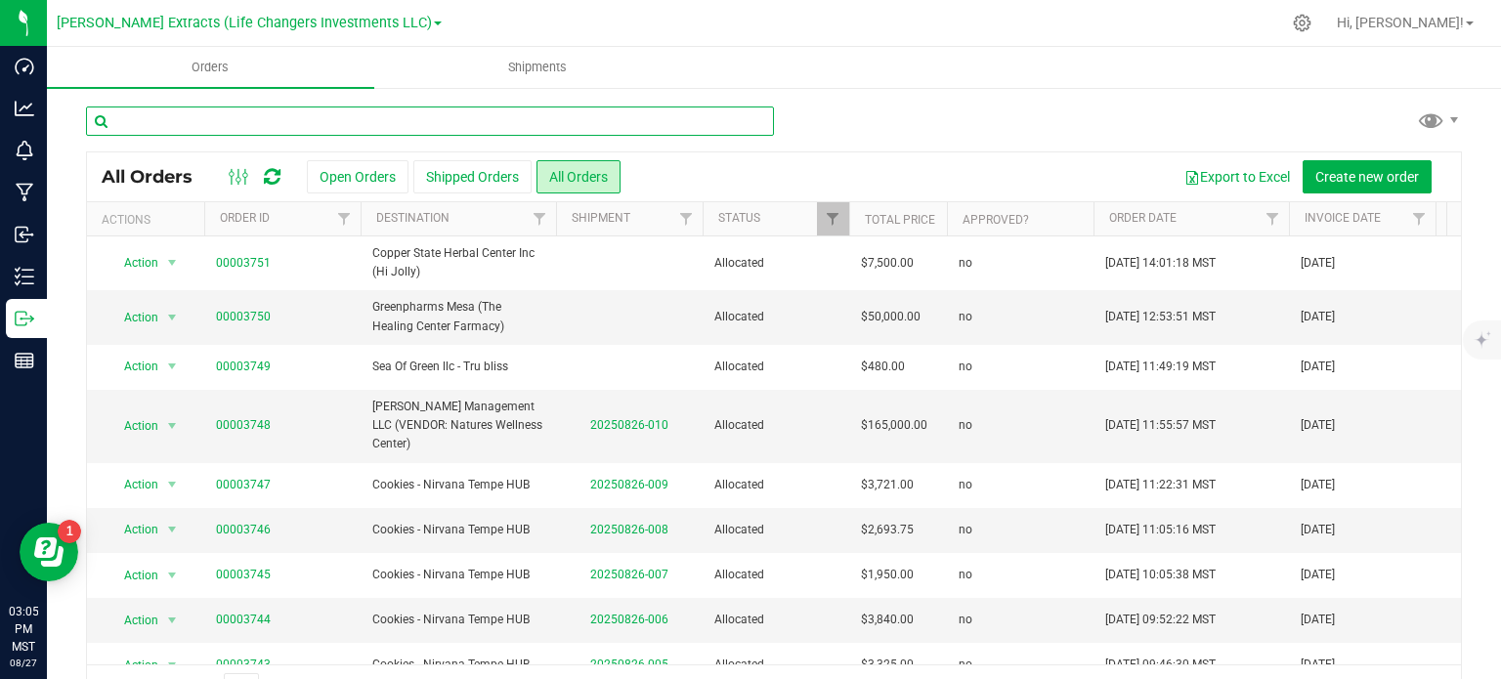
click at [753, 124] on input "text" at bounding box center [430, 121] width 688 height 29
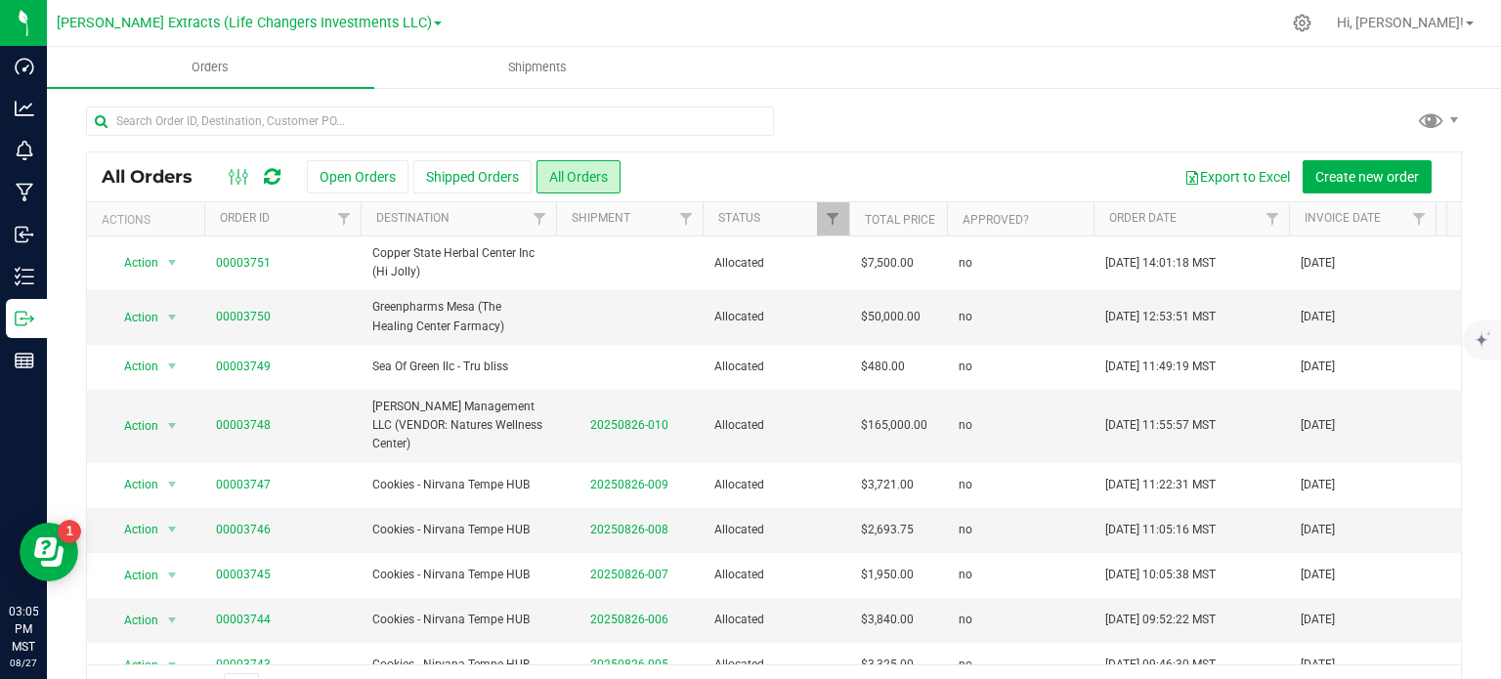
click at [794, 123] on div at bounding box center [774, 129] width 1376 height 45
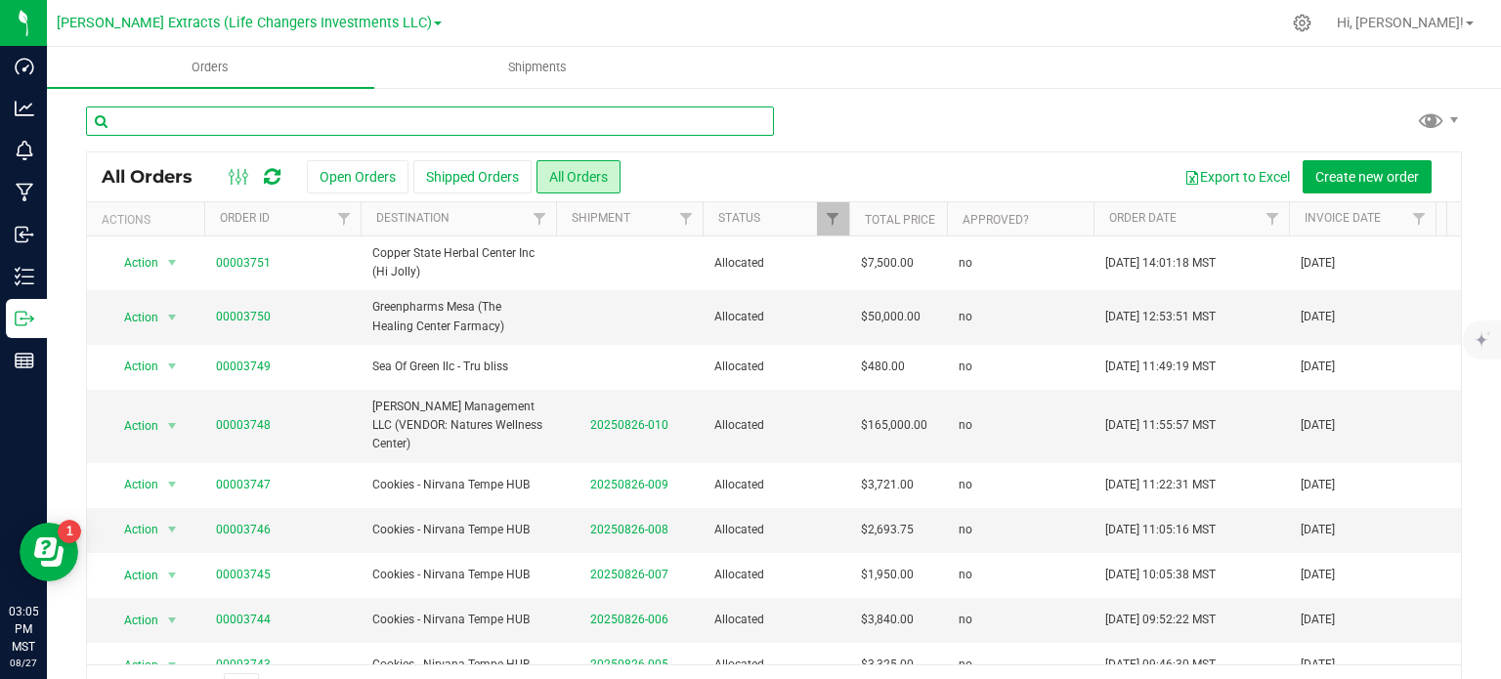
drag, startPoint x: 726, startPoint y: 120, endPoint x: 789, endPoint y: 120, distance: 62.5
click at [725, 120] on input "text" at bounding box center [430, 121] width 688 height 29
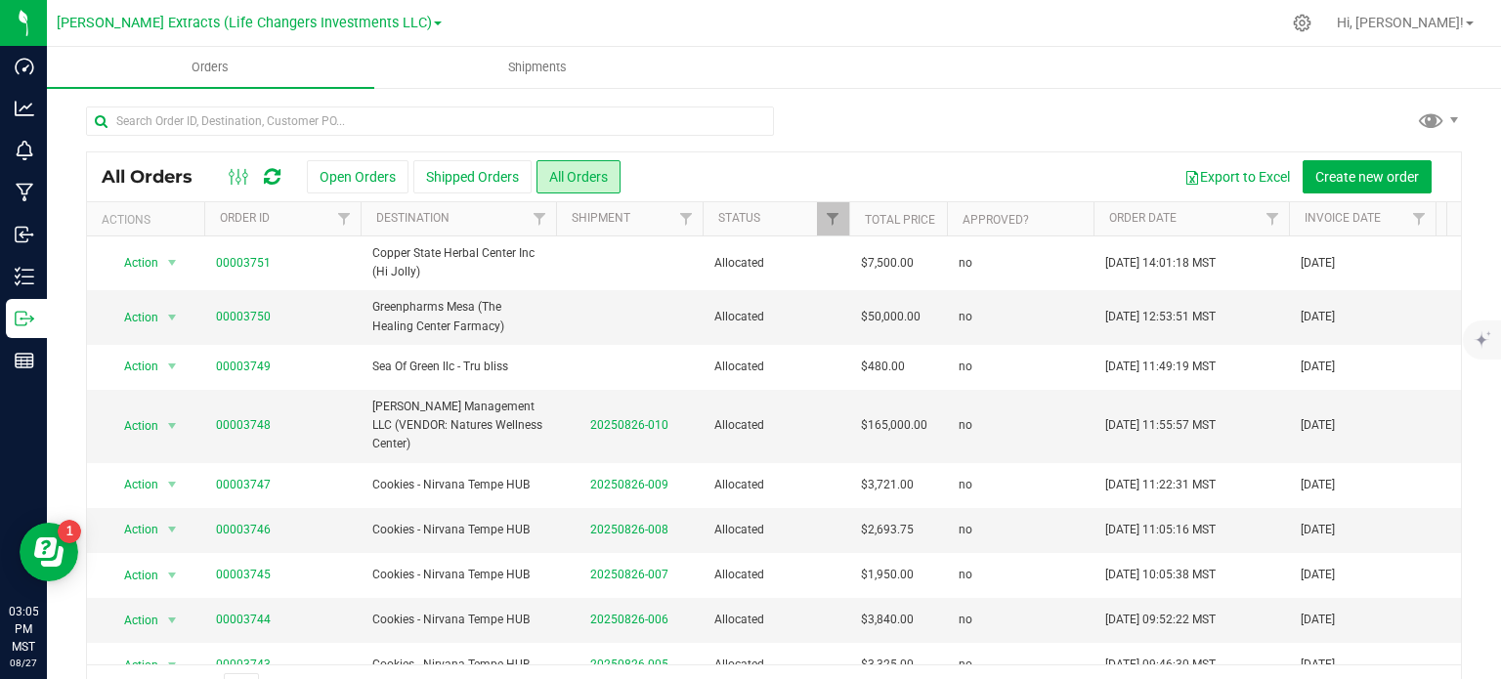
click at [798, 118] on div at bounding box center [774, 129] width 1376 height 45
click at [781, 121] on div at bounding box center [774, 129] width 1376 height 45
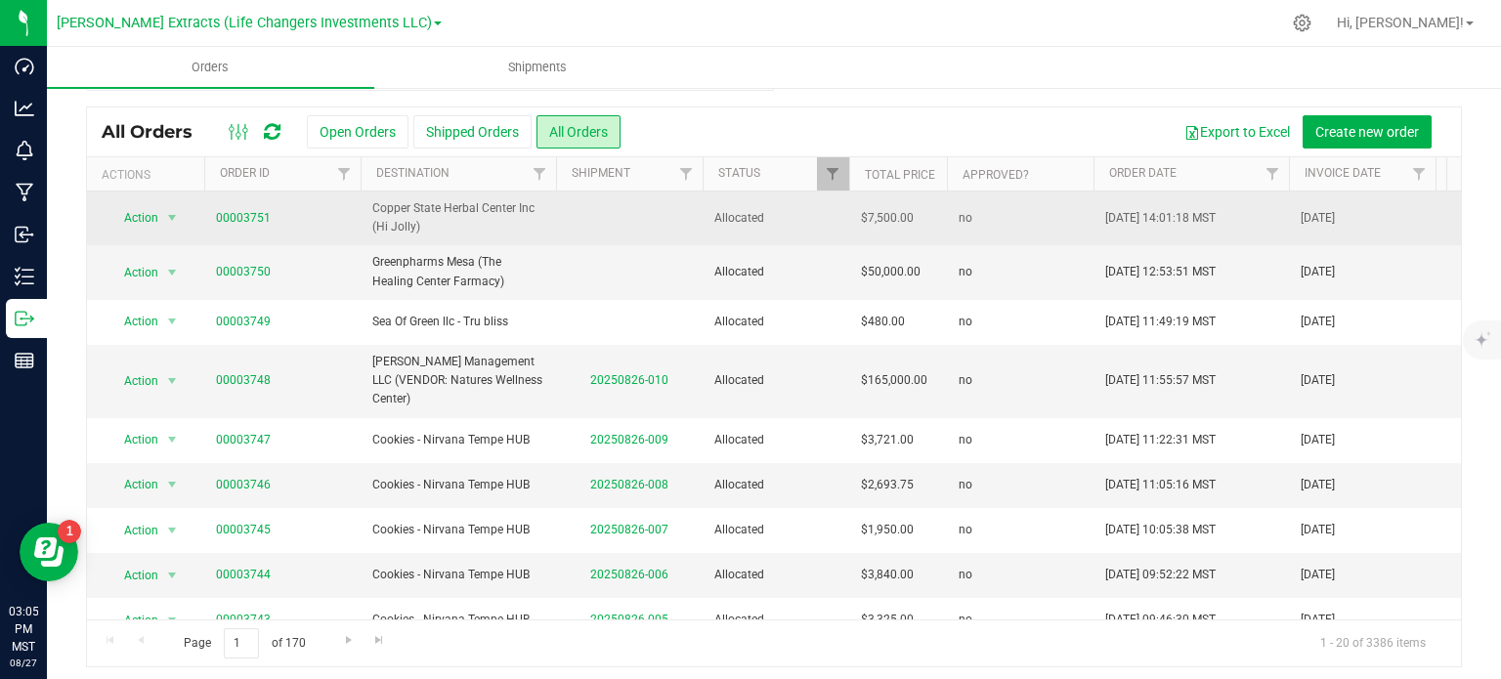
scroll to position [51, 0]
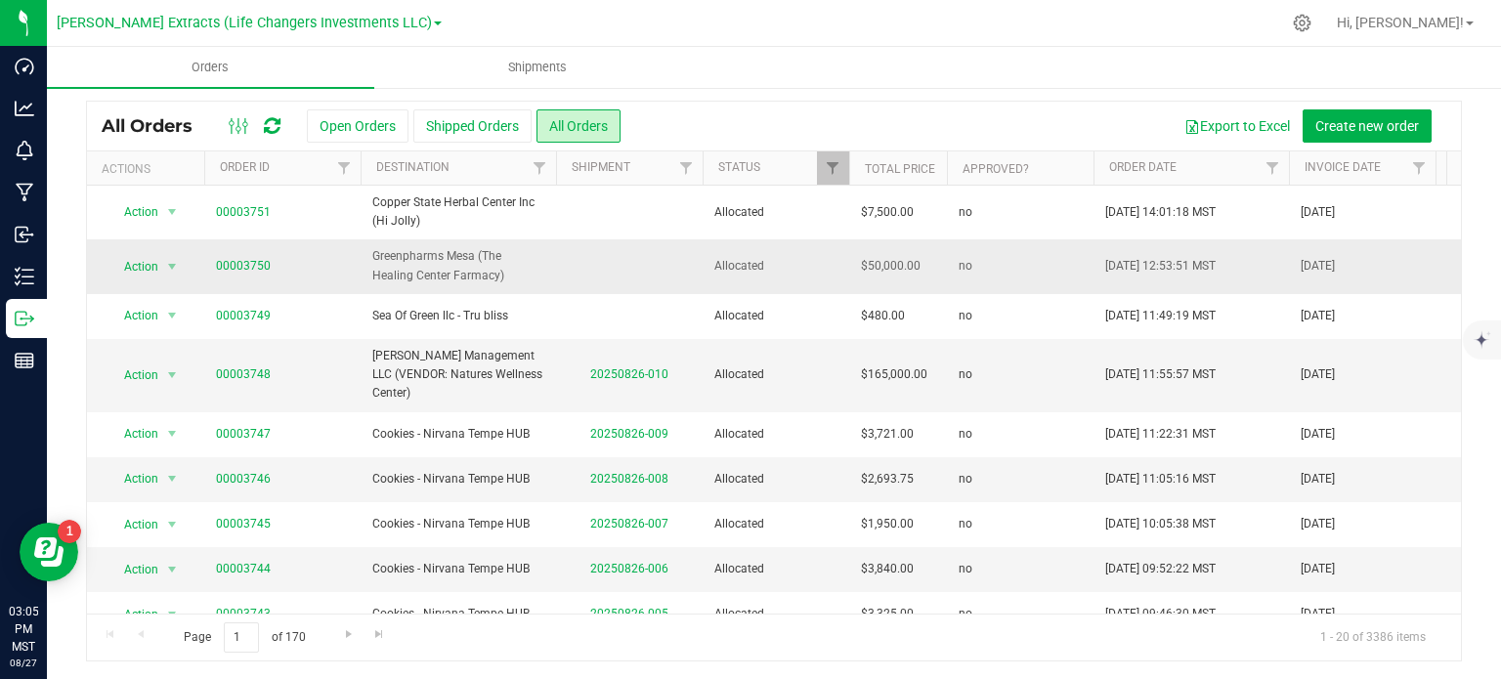
click at [687, 253] on td at bounding box center [629, 266] width 147 height 54
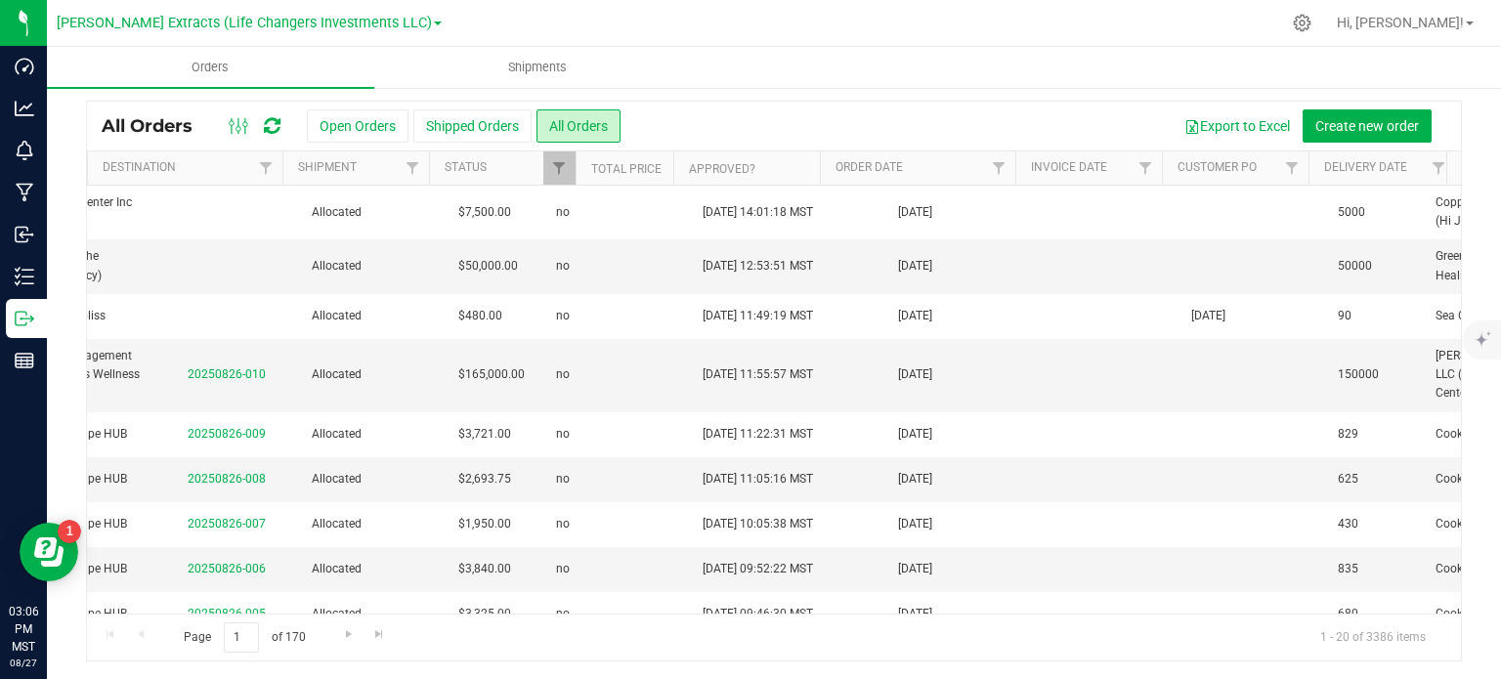
scroll to position [0, 403]
drag, startPoint x: 1429, startPoint y: 232, endPoint x: 1441, endPoint y: 273, distance: 42.7
click at [1441, 273] on div "Action Action Cancel order Clone order Edit order Mark as fully paid Order audi…" at bounding box center [774, 400] width 1374 height 428
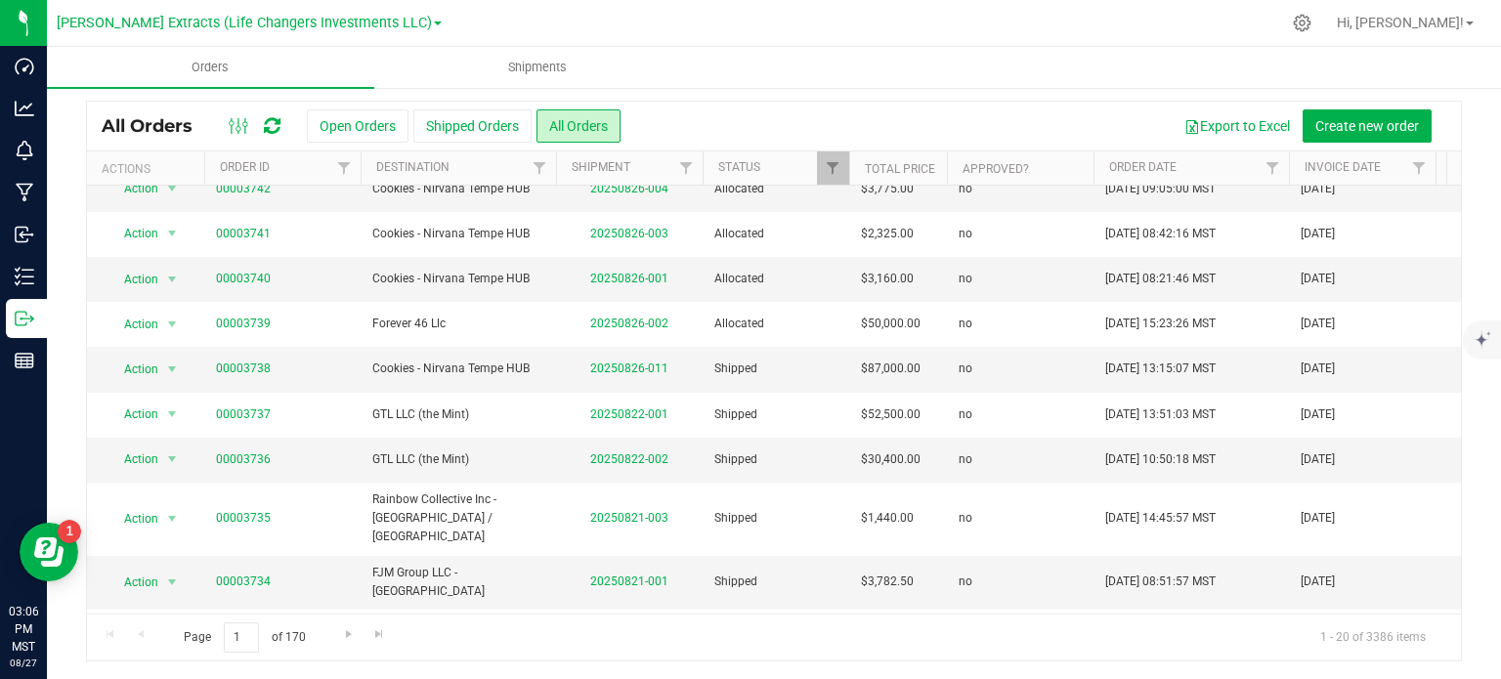
scroll to position [539, 0]
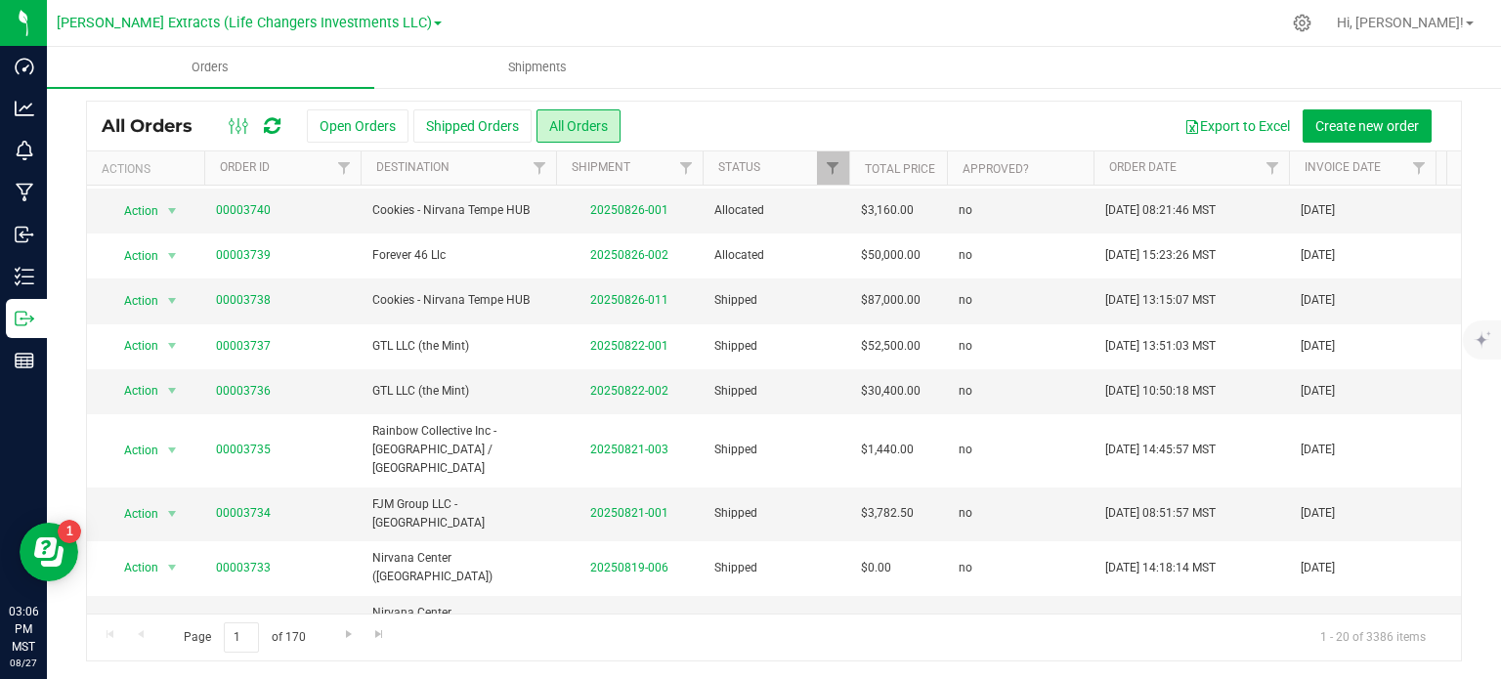
click at [1448, 546] on div "All Orders Open Orders Shipped Orders All Orders Export to Excel Create new ord…" at bounding box center [774, 358] width 1454 height 646
click at [341, 636] on span "Go to the next page" at bounding box center [349, 634] width 16 height 16
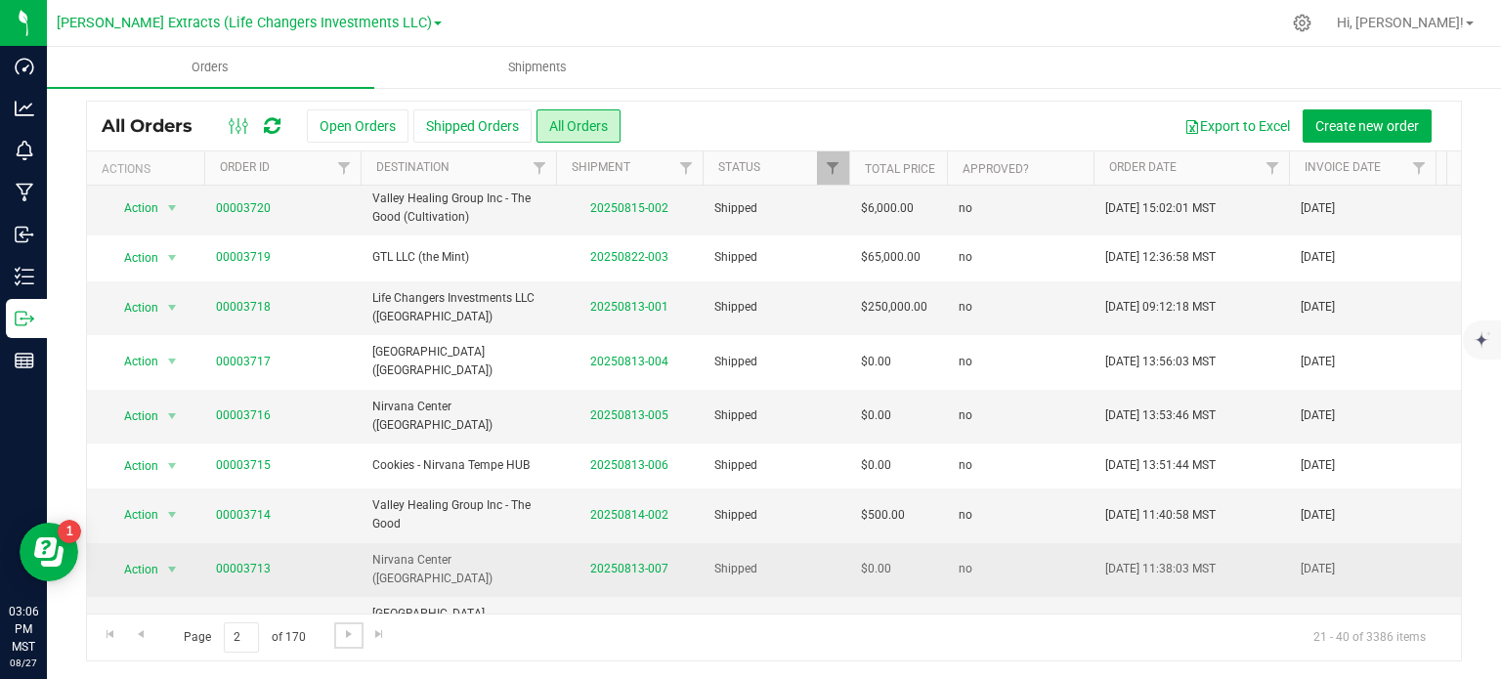
scroll to position [593, 0]
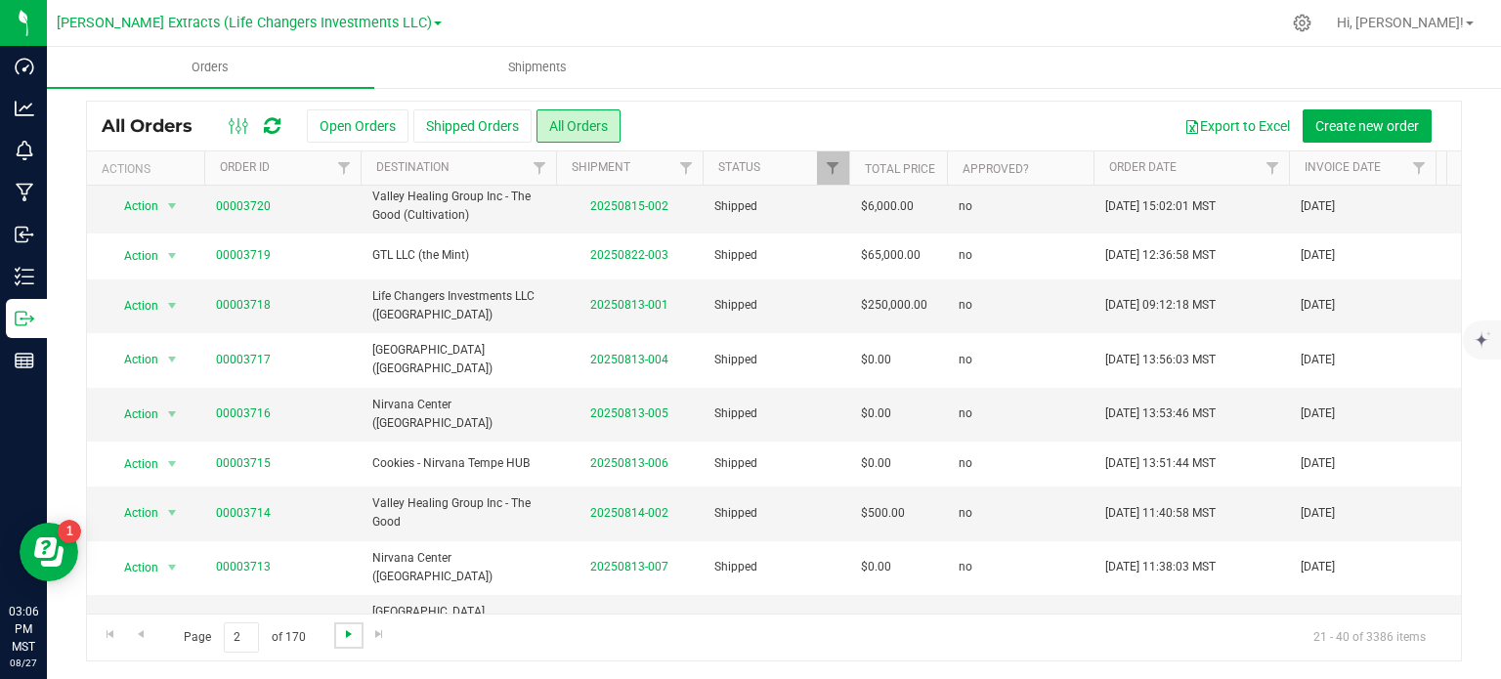
click at [344, 631] on span "Go to the next page" at bounding box center [349, 634] width 16 height 16
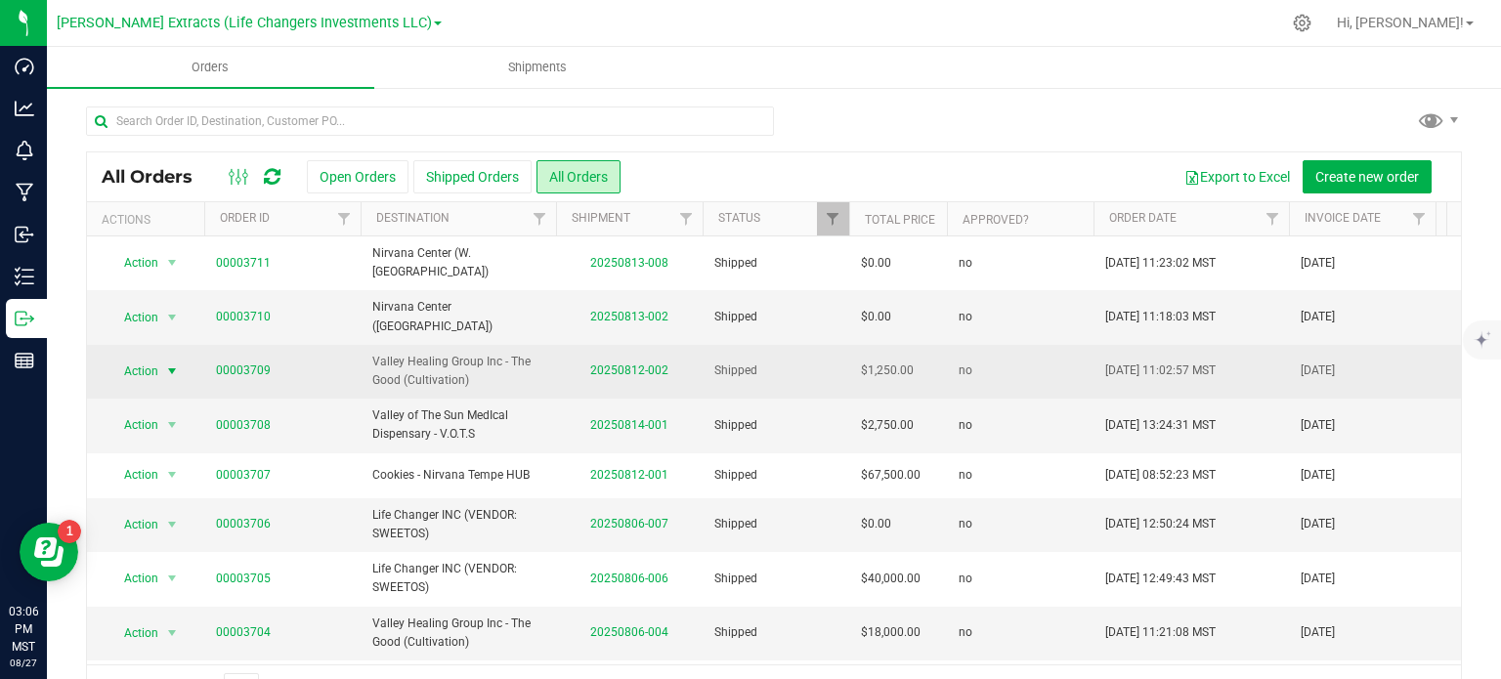
scroll to position [0, 0]
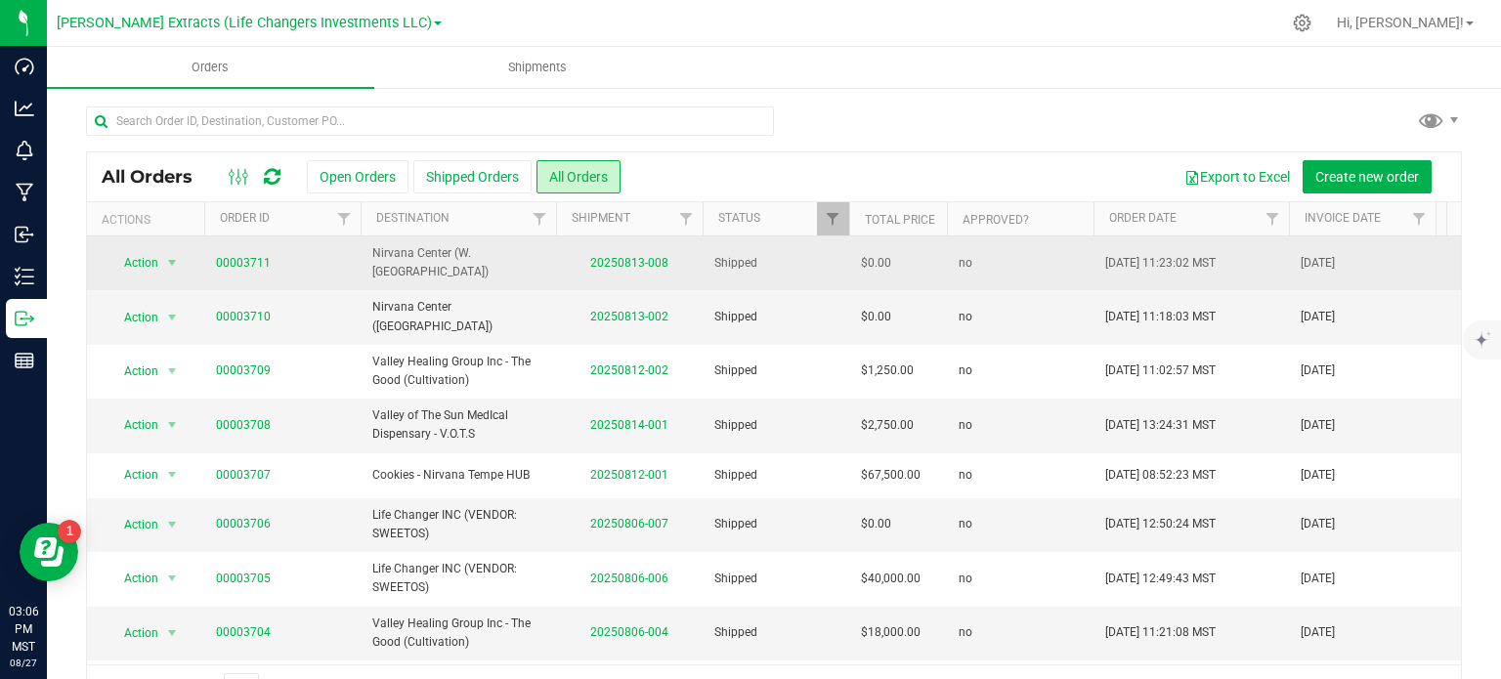
drag, startPoint x: 1376, startPoint y: 414, endPoint x: 99, endPoint y: 257, distance: 1287.0
copy tbody "Action Action Clone order Mark as fully paid Order audit log Print COAs (single…"
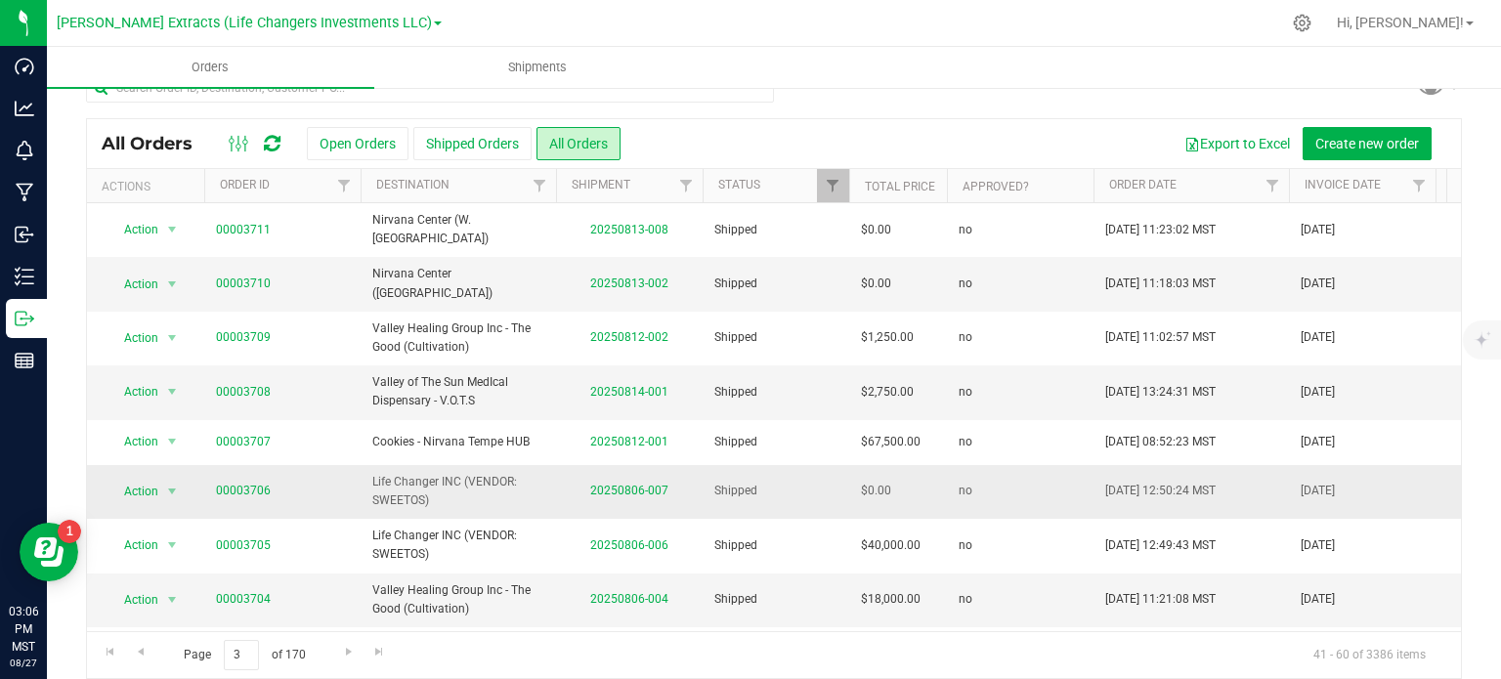
scroll to position [51, 0]
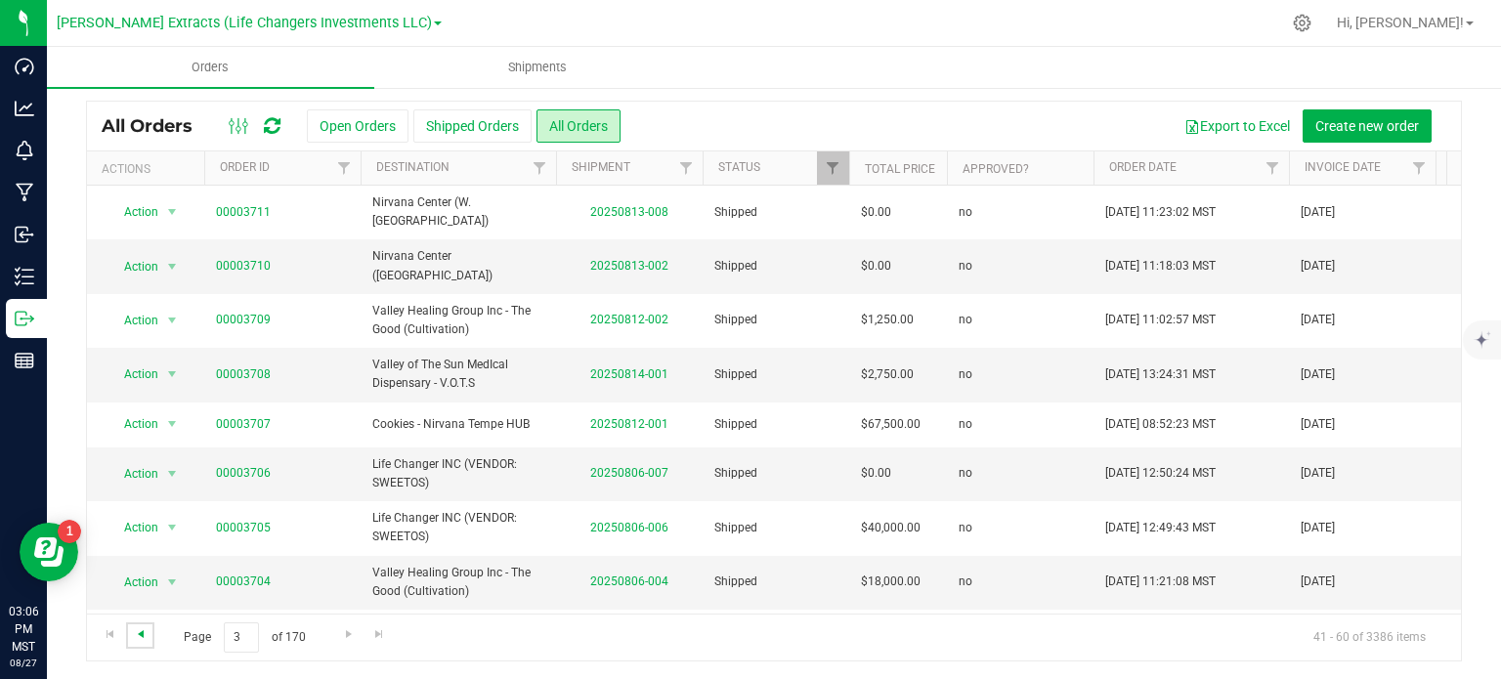
click at [148, 628] on span "Go to the previous page" at bounding box center [141, 634] width 16 height 16
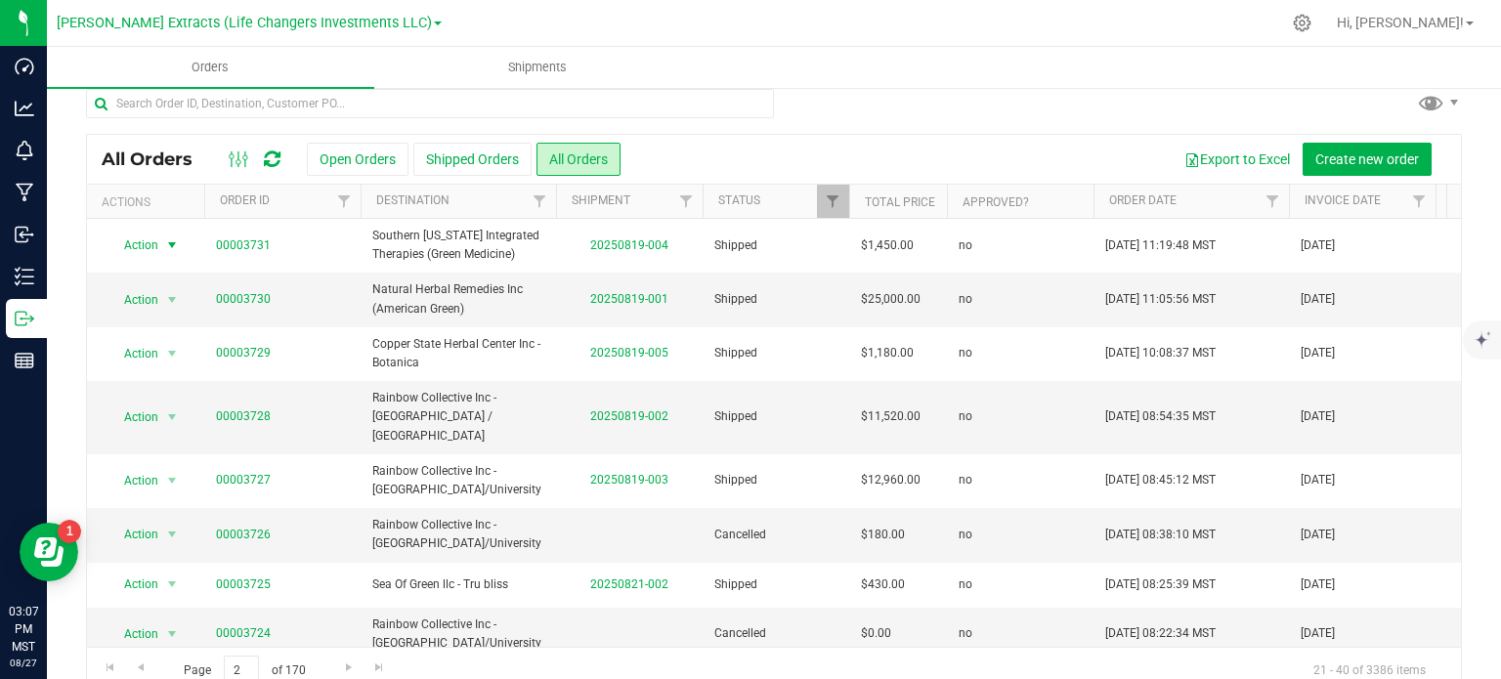
scroll to position [0, 0]
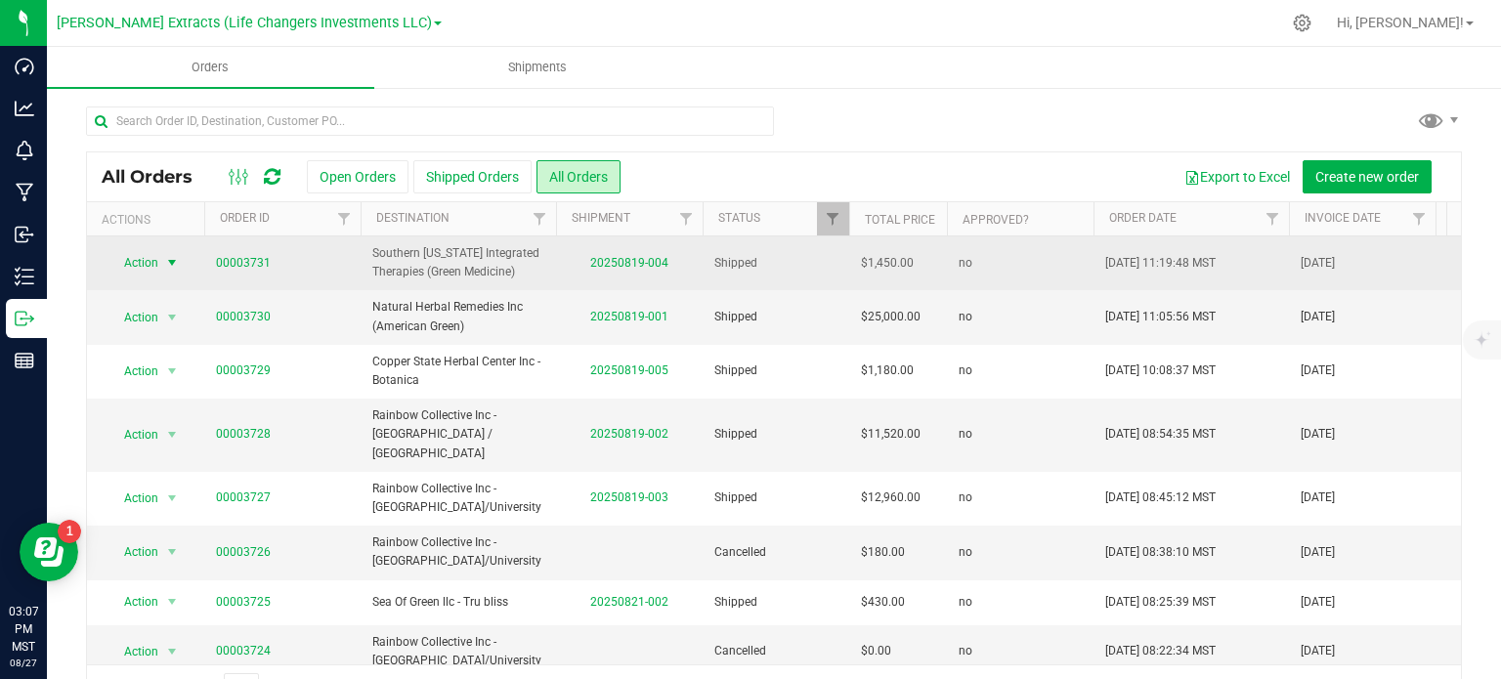
drag, startPoint x: 1390, startPoint y: 570, endPoint x: 113, endPoint y: 252, distance: 1315.3
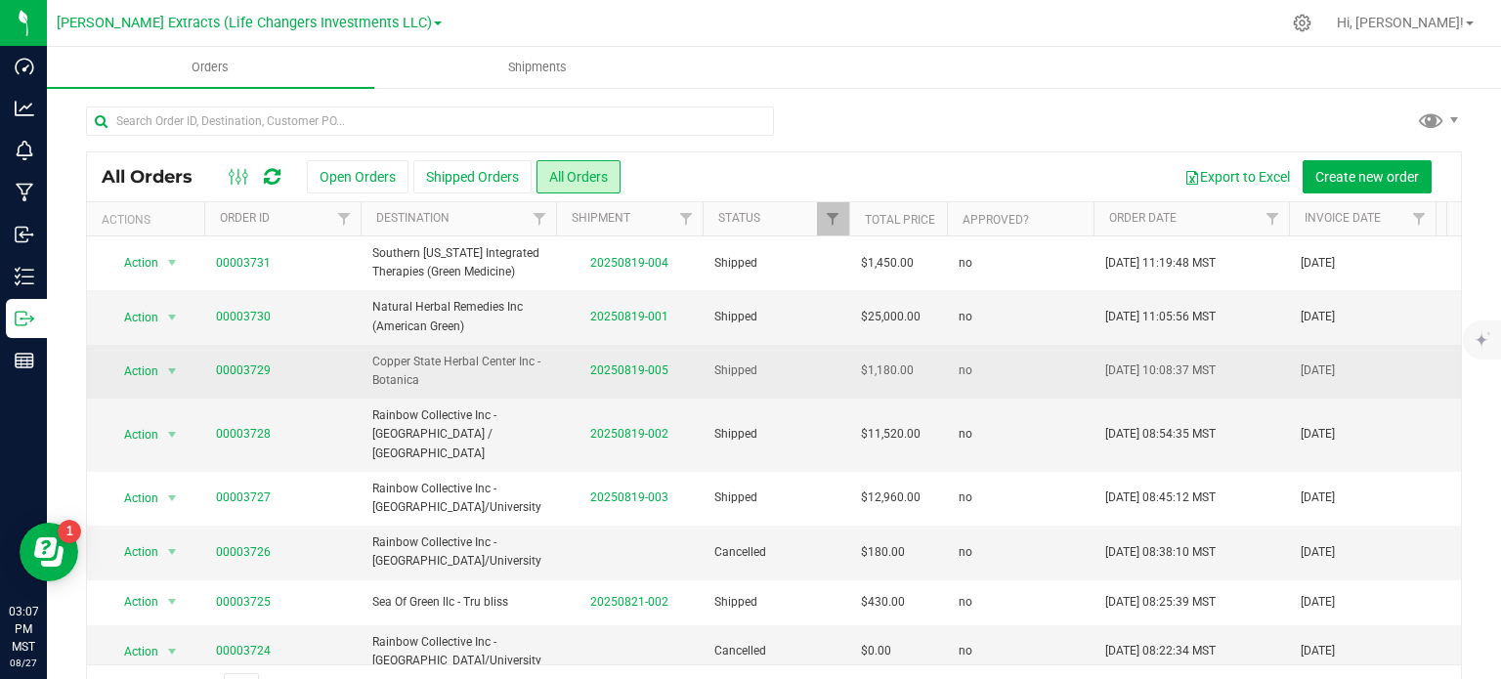
copy tbody "Action Action Clone order Mark as fully paid Order audit log Print COAs (single…"
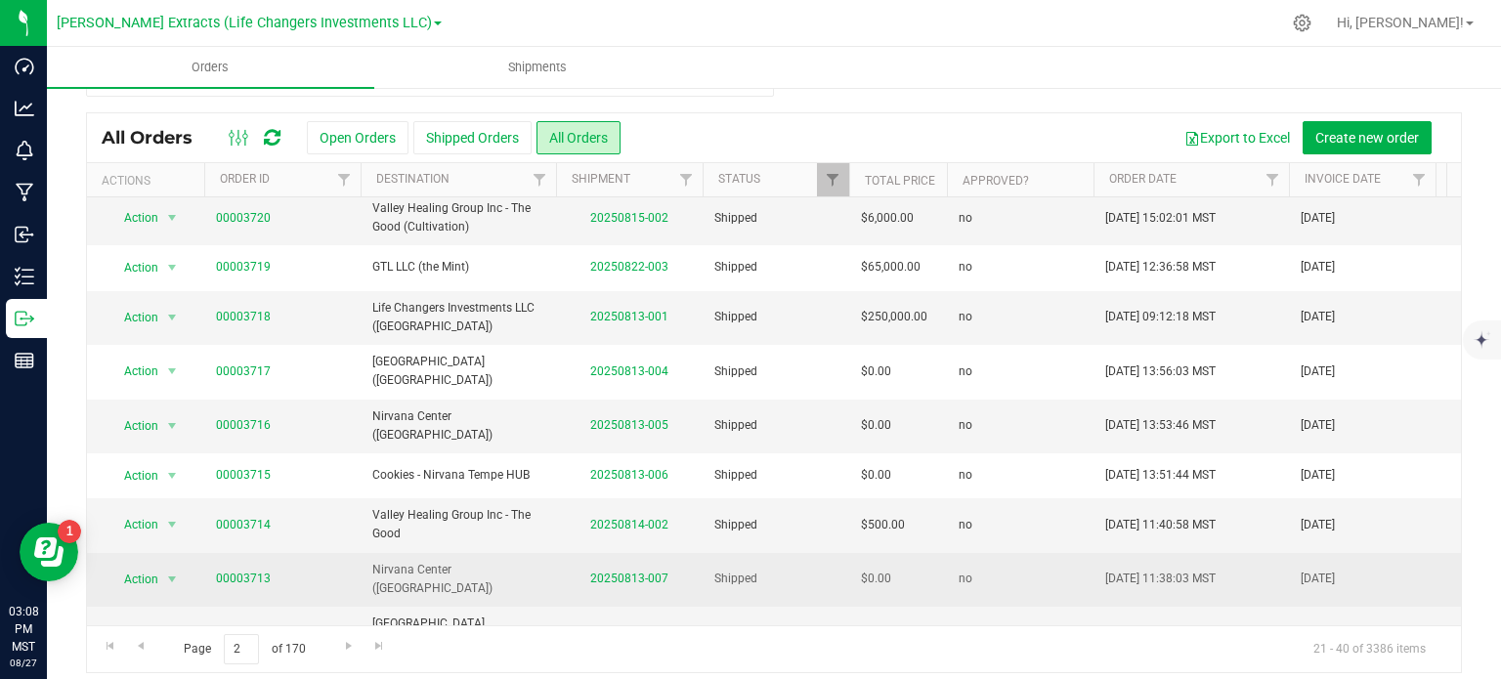
scroll to position [51, 0]
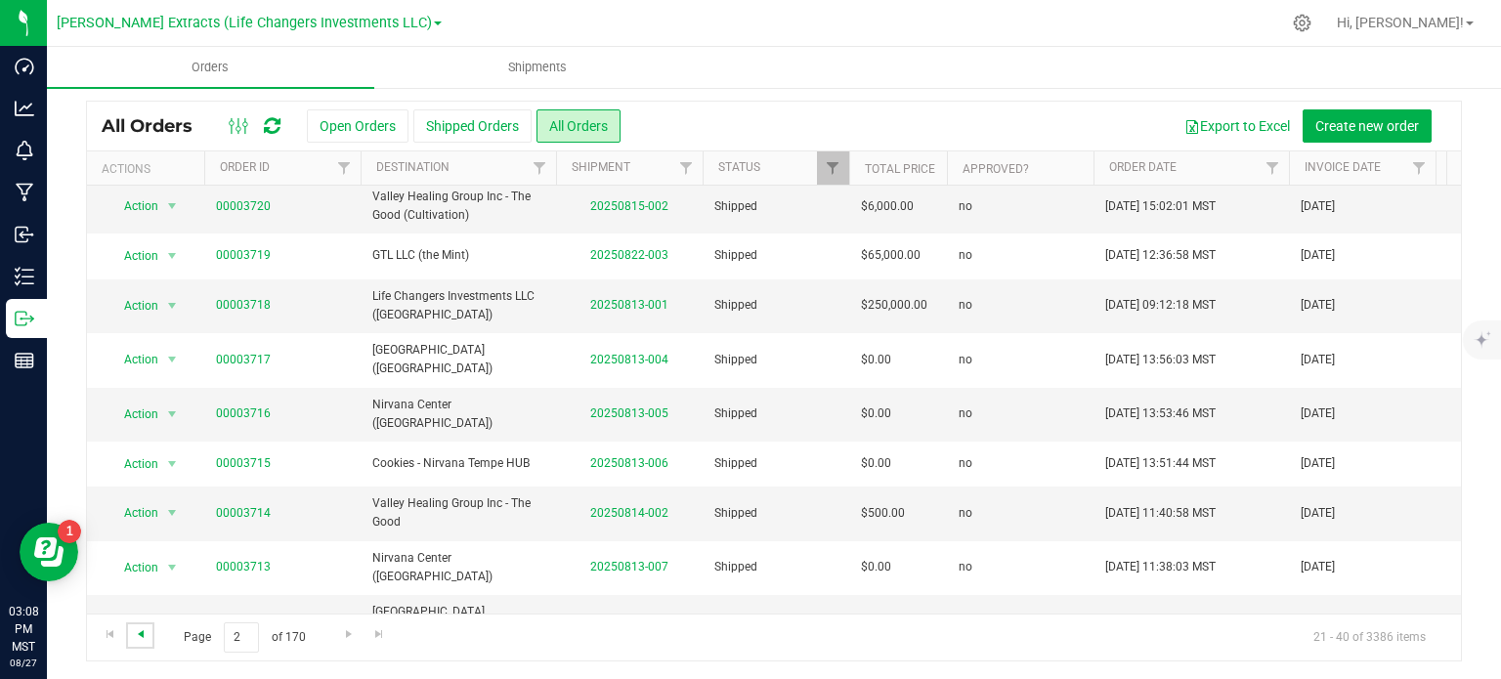
click at [141, 636] on span "Go to the previous page" at bounding box center [141, 634] width 16 height 16
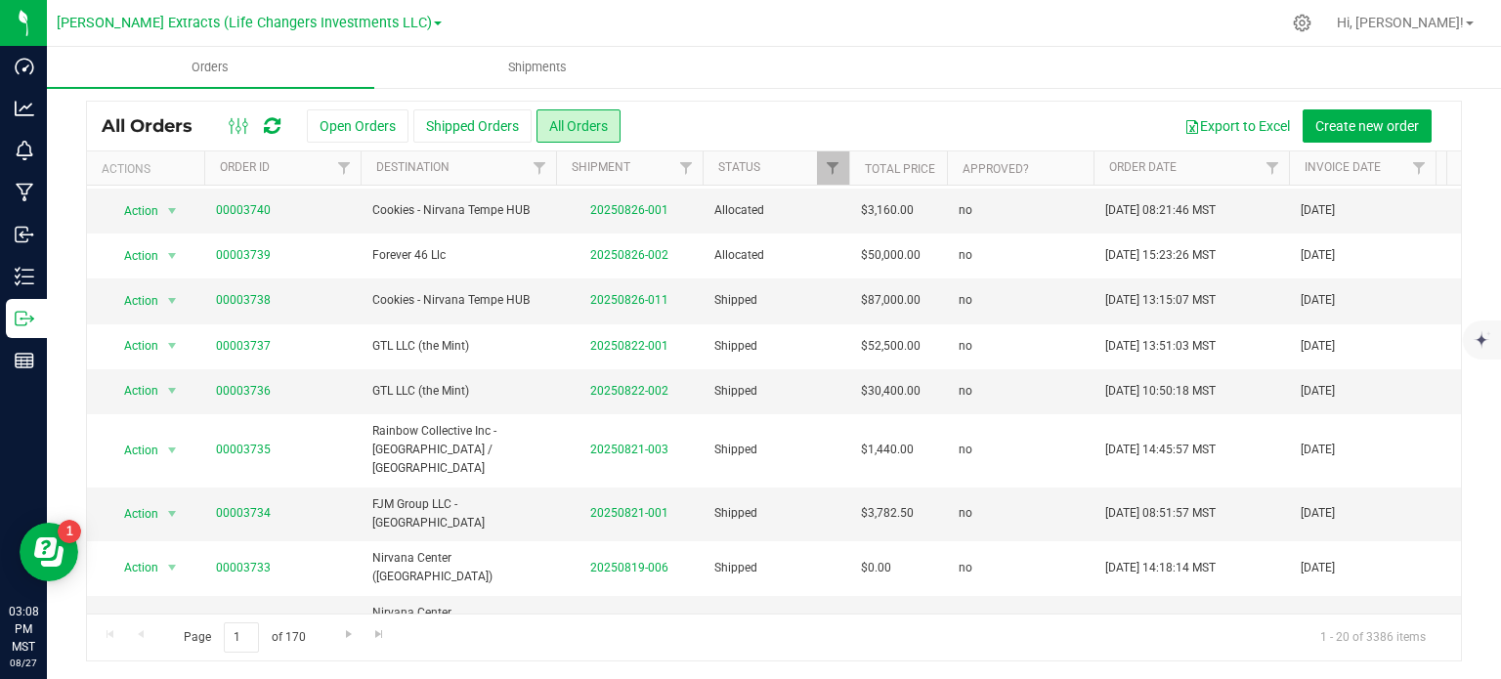
drag, startPoint x: 110, startPoint y: 265, endPoint x: 1384, endPoint y: 597, distance: 1316.1
click at [1384, 597] on div "Action Action Cancel order Clone order Edit order Mark as fully paid Order audi…" at bounding box center [774, 400] width 1374 height 428
copy tbody "Action Action Cancel order Clone order Edit order Mark as fully paid Order audi…"
